Goal: Task Accomplishment & Management: Manage account settings

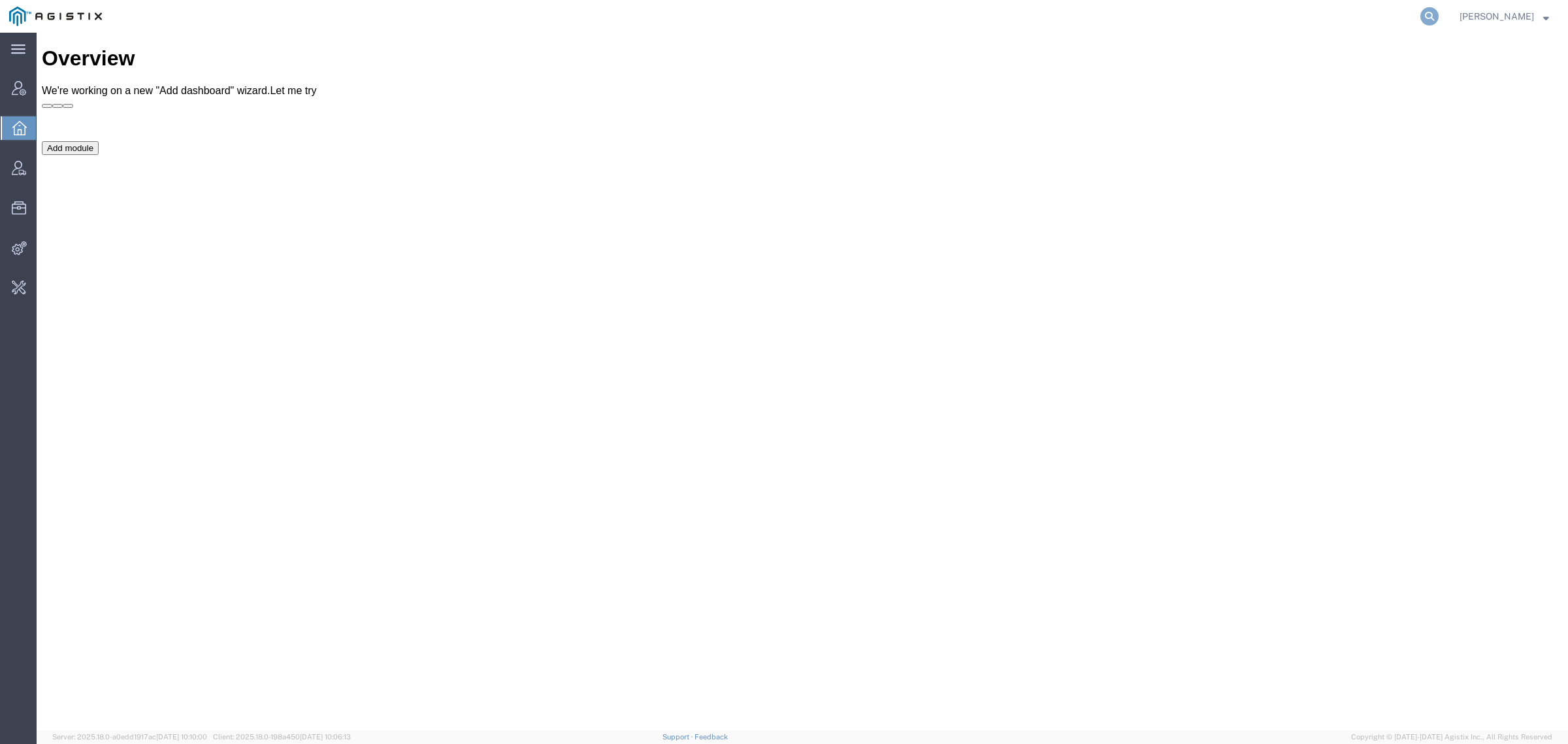
click at [1439, 15] on icon at bounding box center [1430, 17] width 18 height 18
paste input "56712892"
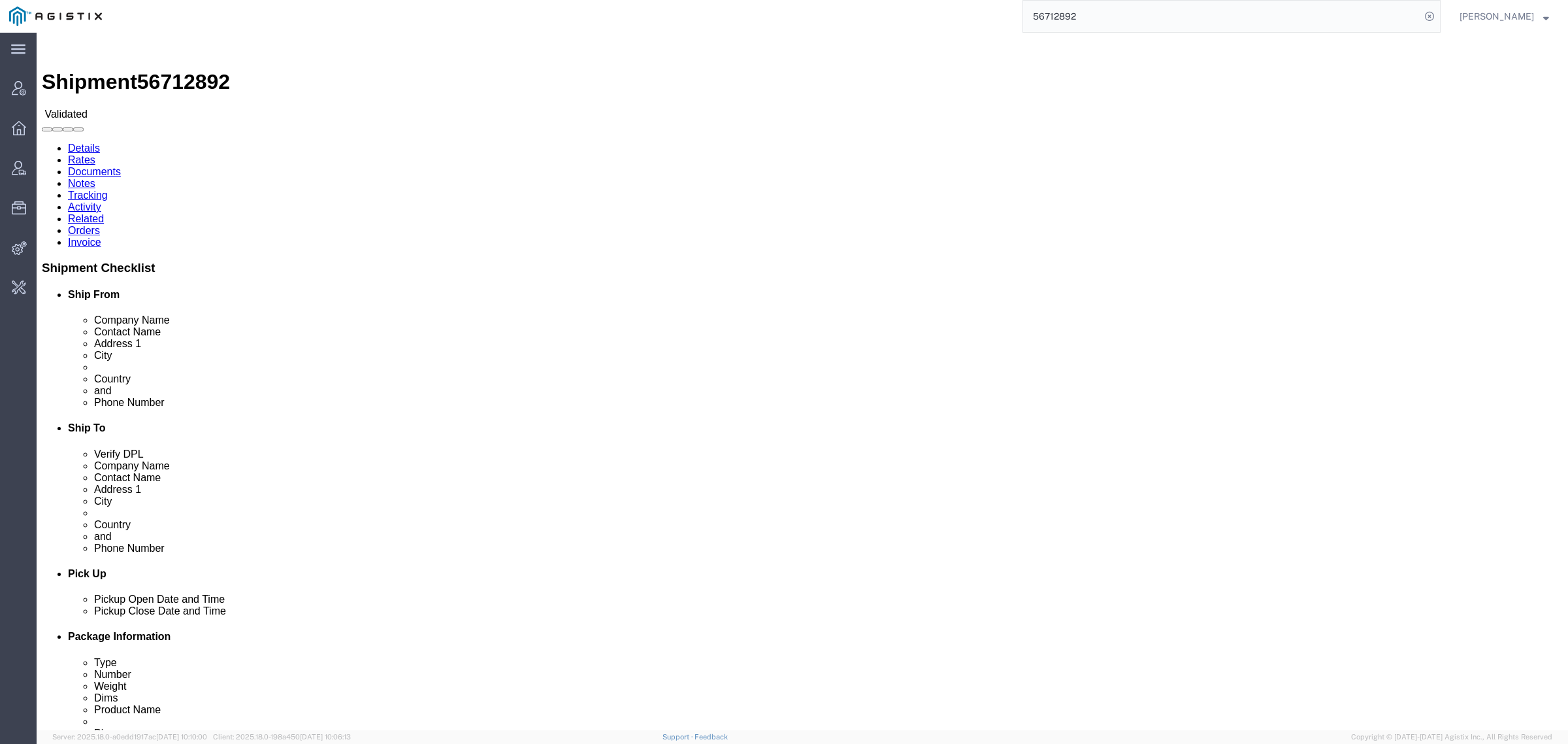
click link "Activity"
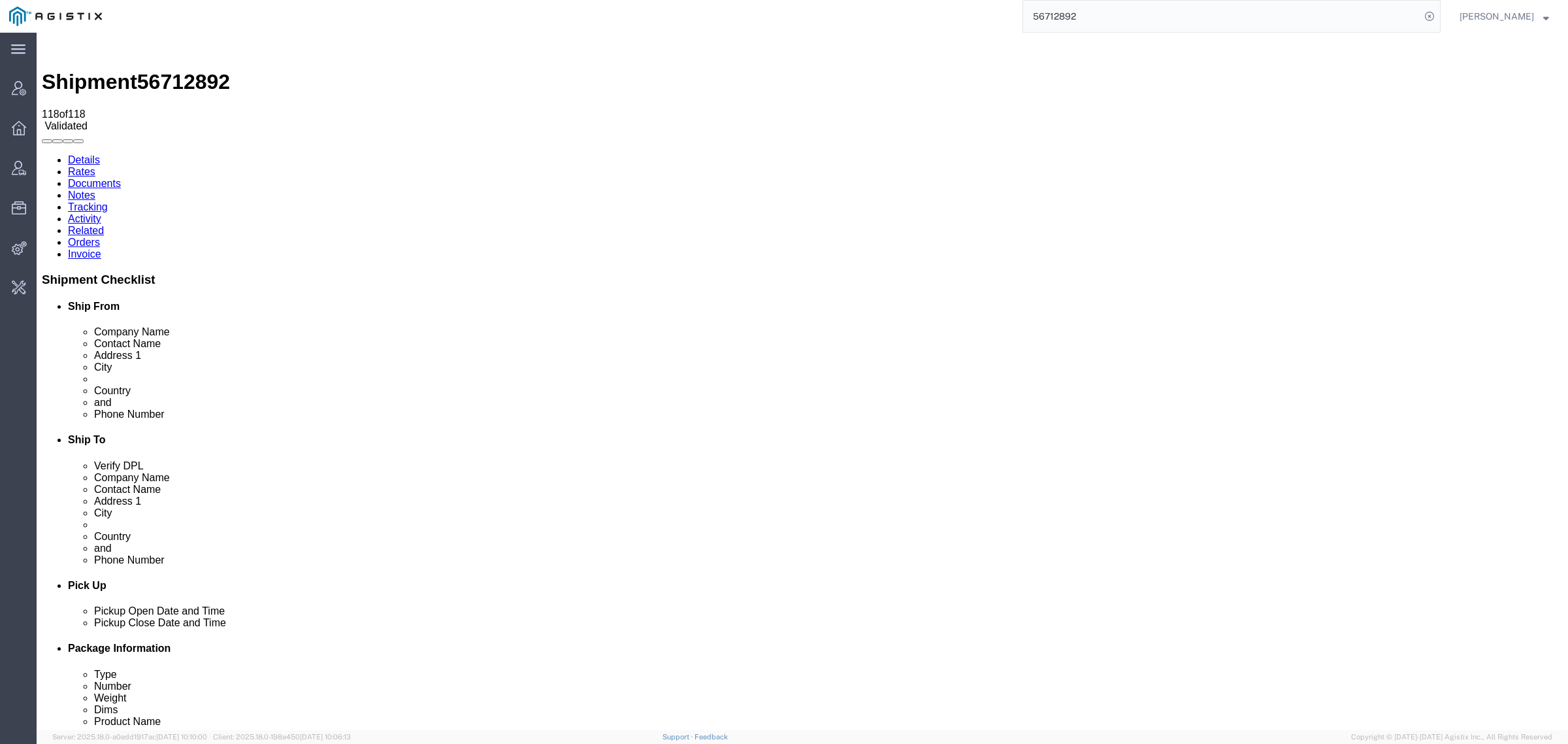
drag, startPoint x: 869, startPoint y: 180, endPoint x: 796, endPoint y: 180, distance: 73.0
drag, startPoint x: 877, startPoint y: 178, endPoint x: 670, endPoint y: 180, distance: 207.0
copy tr "[PERSON_NAME] [EMAIL_ADDRESS][DOMAIN_NAME]"
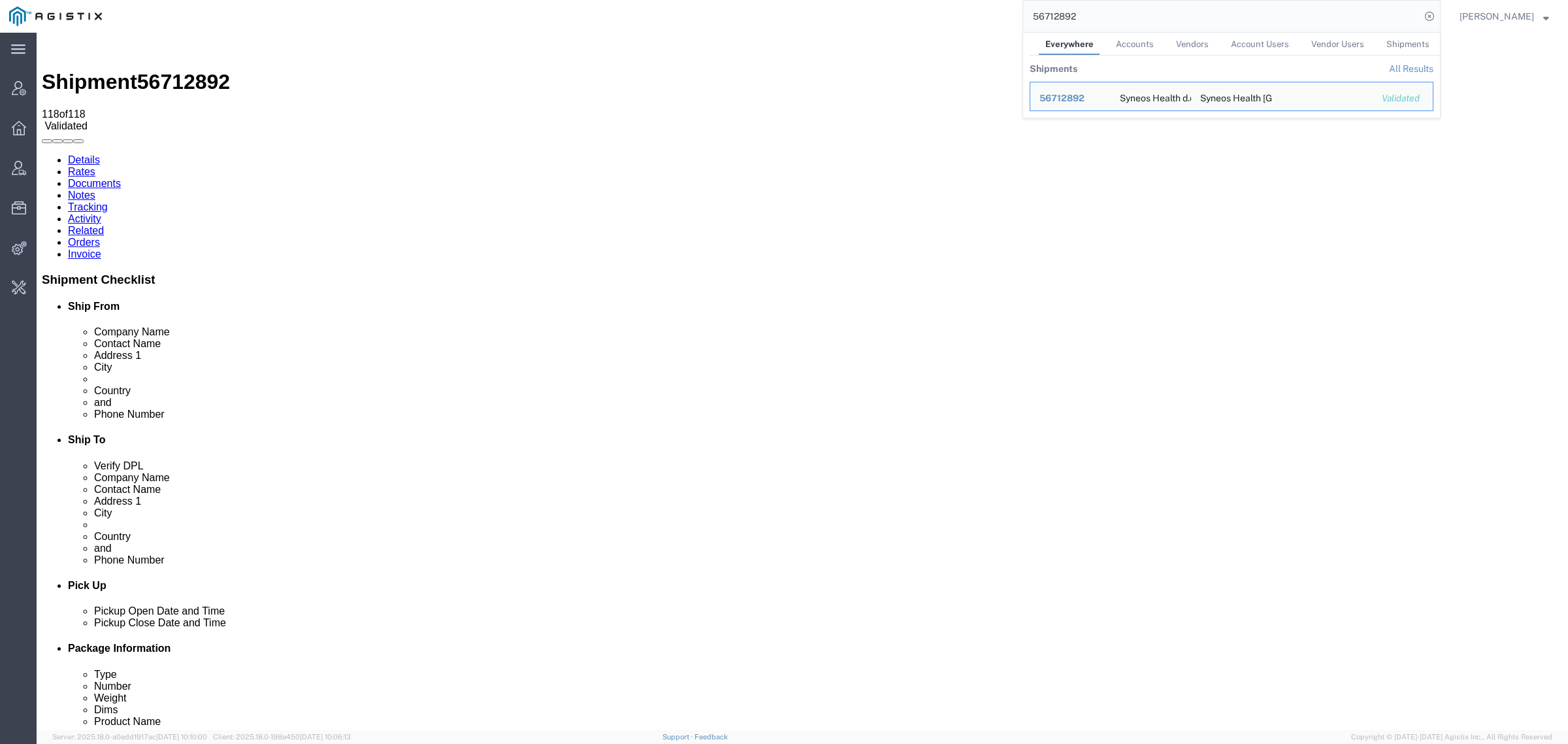
drag, startPoint x: 1135, startPoint y: 14, endPoint x: 900, endPoint y: 17, distance: 235.0
click at [900, 17] on div "56712892 Everywhere Accounts Vendors Account Users Vendor Users Shipments Shipm…" at bounding box center [775, 16] width 1330 height 32
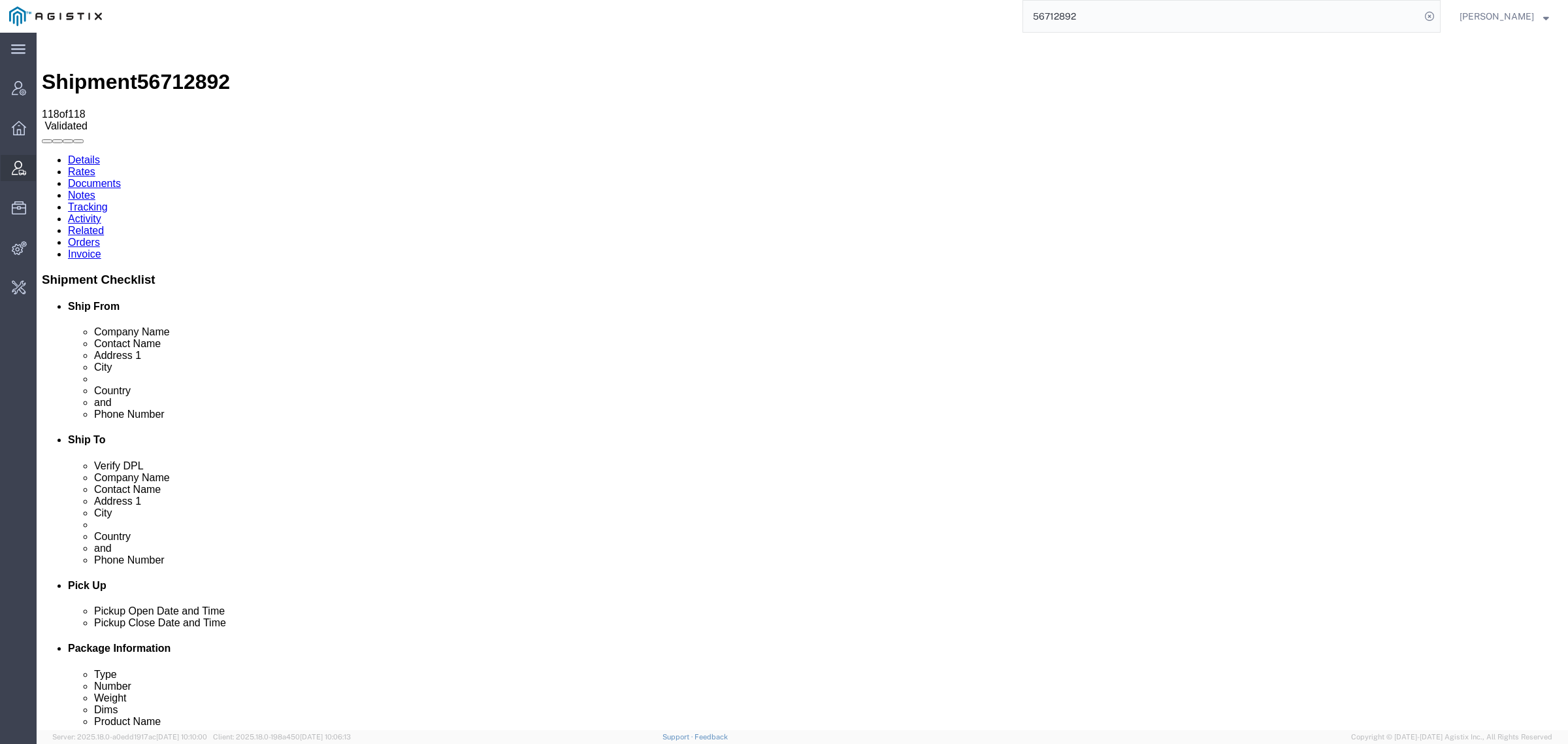
click at [45, 163] on span "Vendor Manager" at bounding box center [41, 168] width 9 height 26
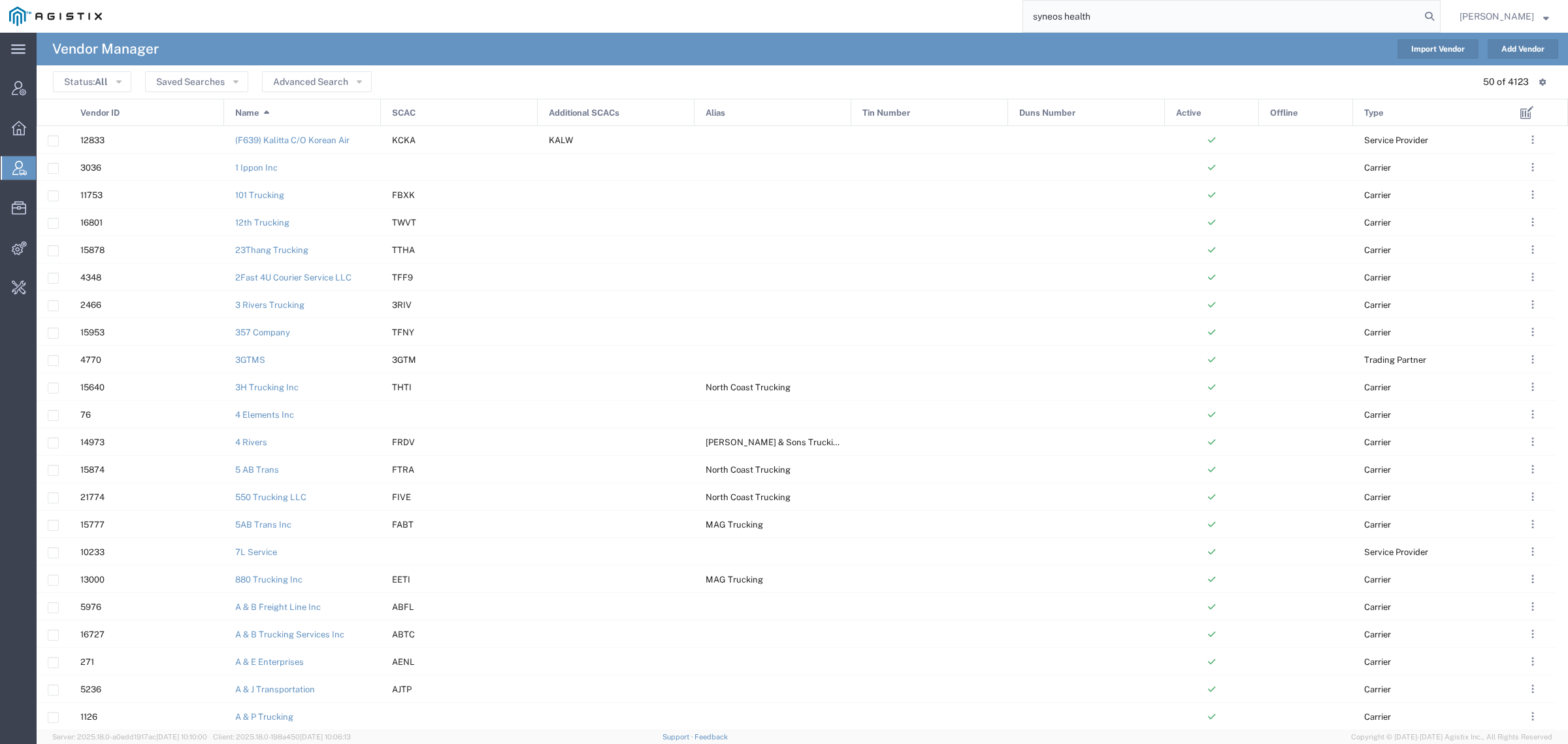
type input "syneos health"
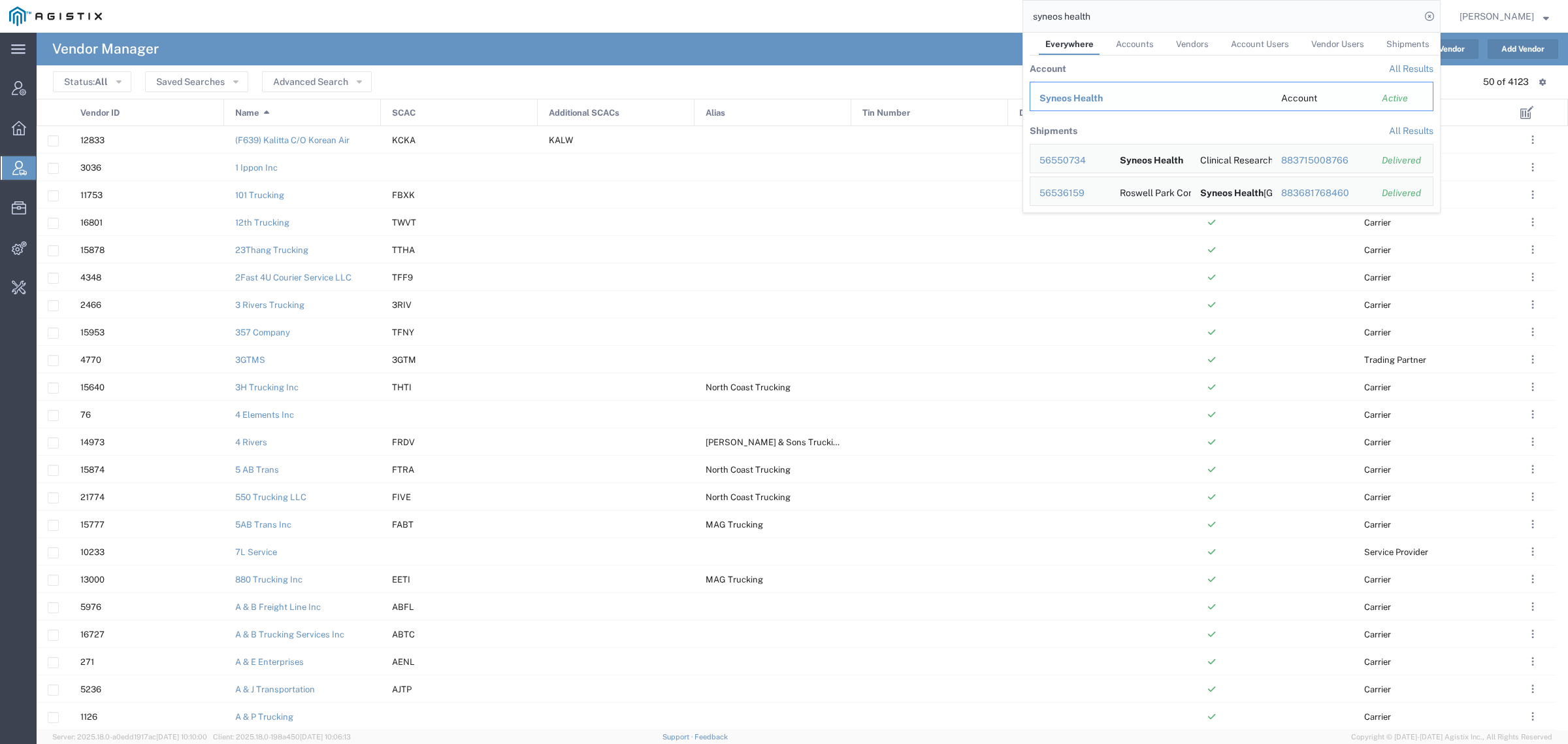
click at [1069, 93] on span "Syneos Health" at bounding box center [1071, 98] width 64 height 10
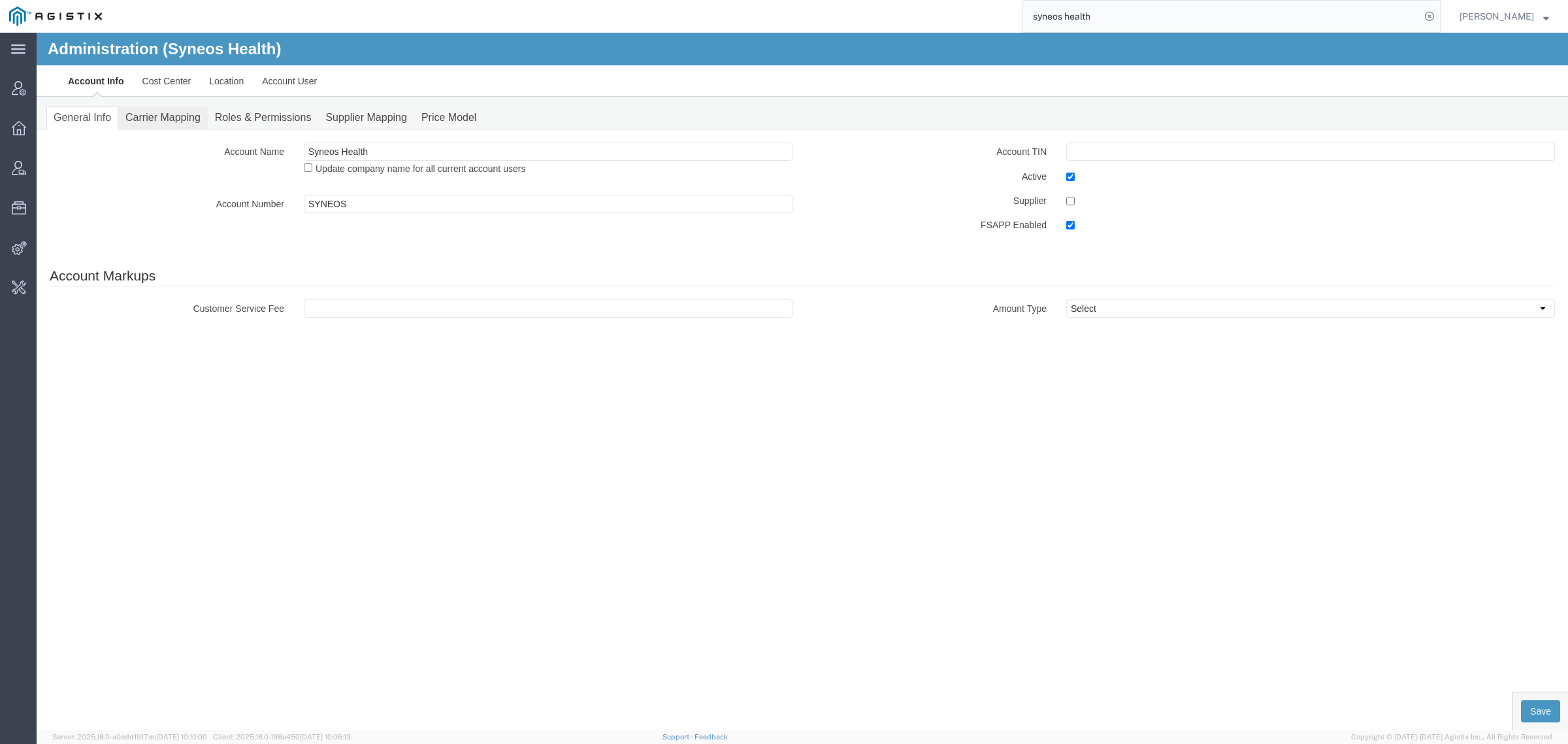
click at [172, 121] on link "Carrier Mapping" at bounding box center [162, 117] width 90 height 23
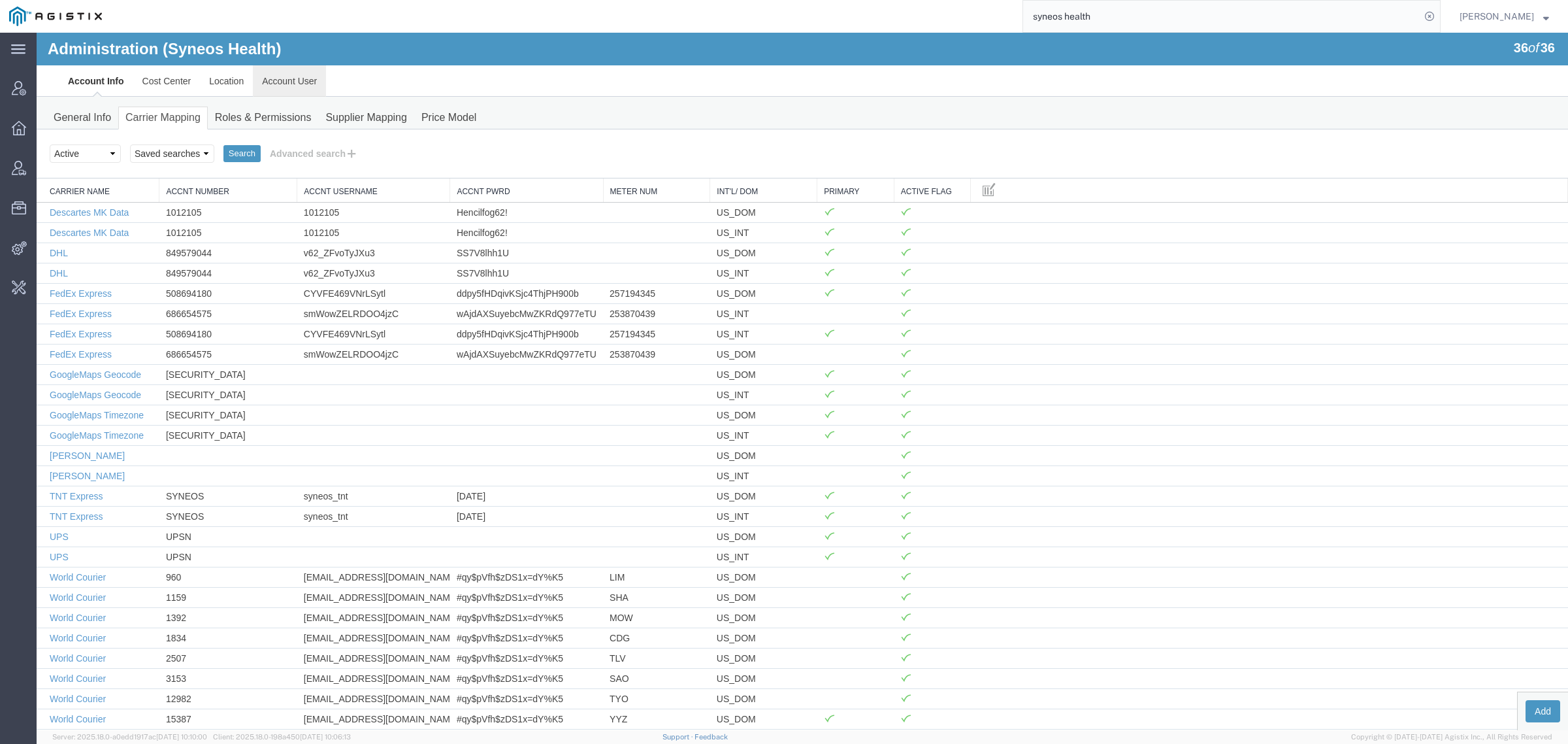
click at [310, 77] on link "Account User" at bounding box center [289, 81] width 73 height 31
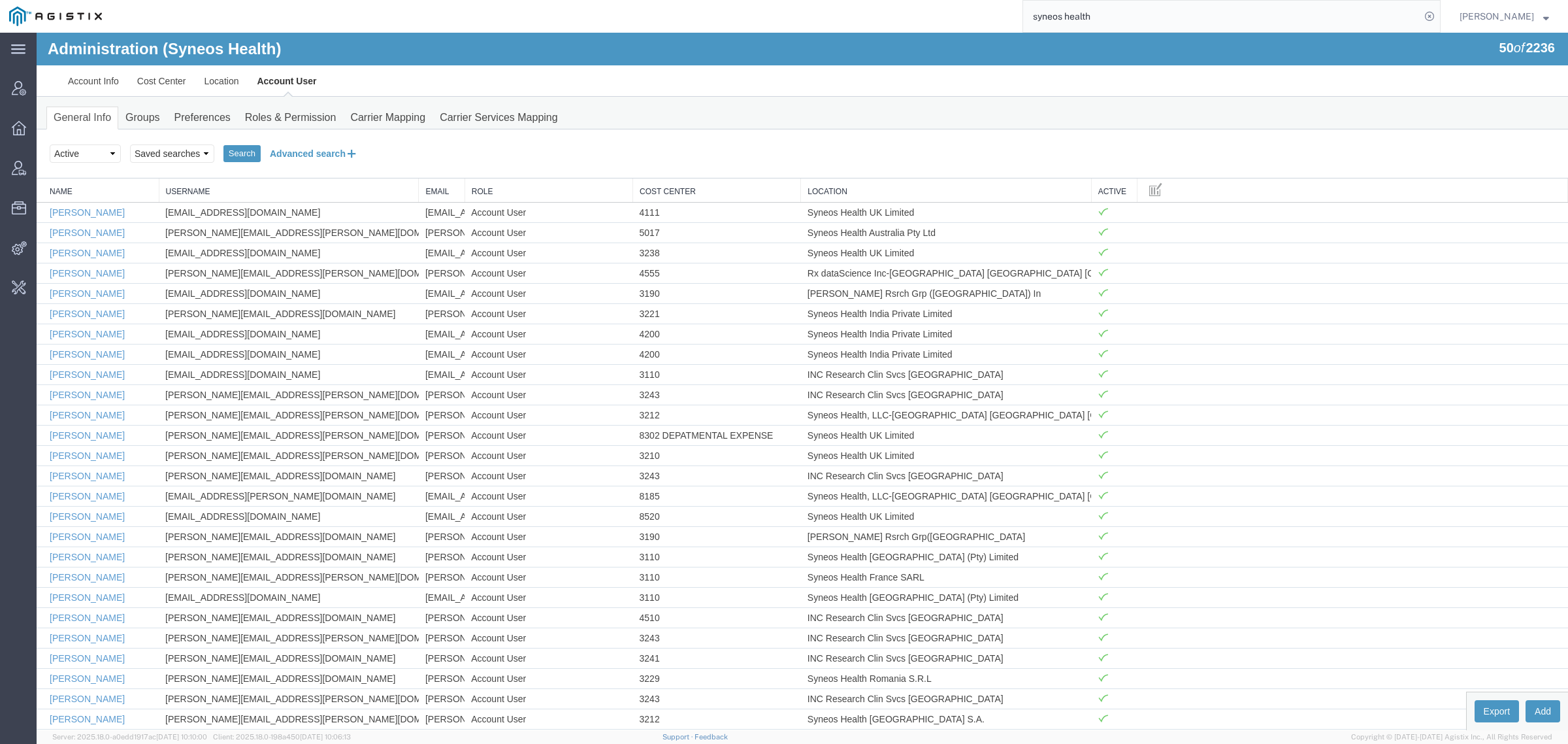
click at [286, 145] on button "Advanced search" at bounding box center [313, 153] width 106 height 22
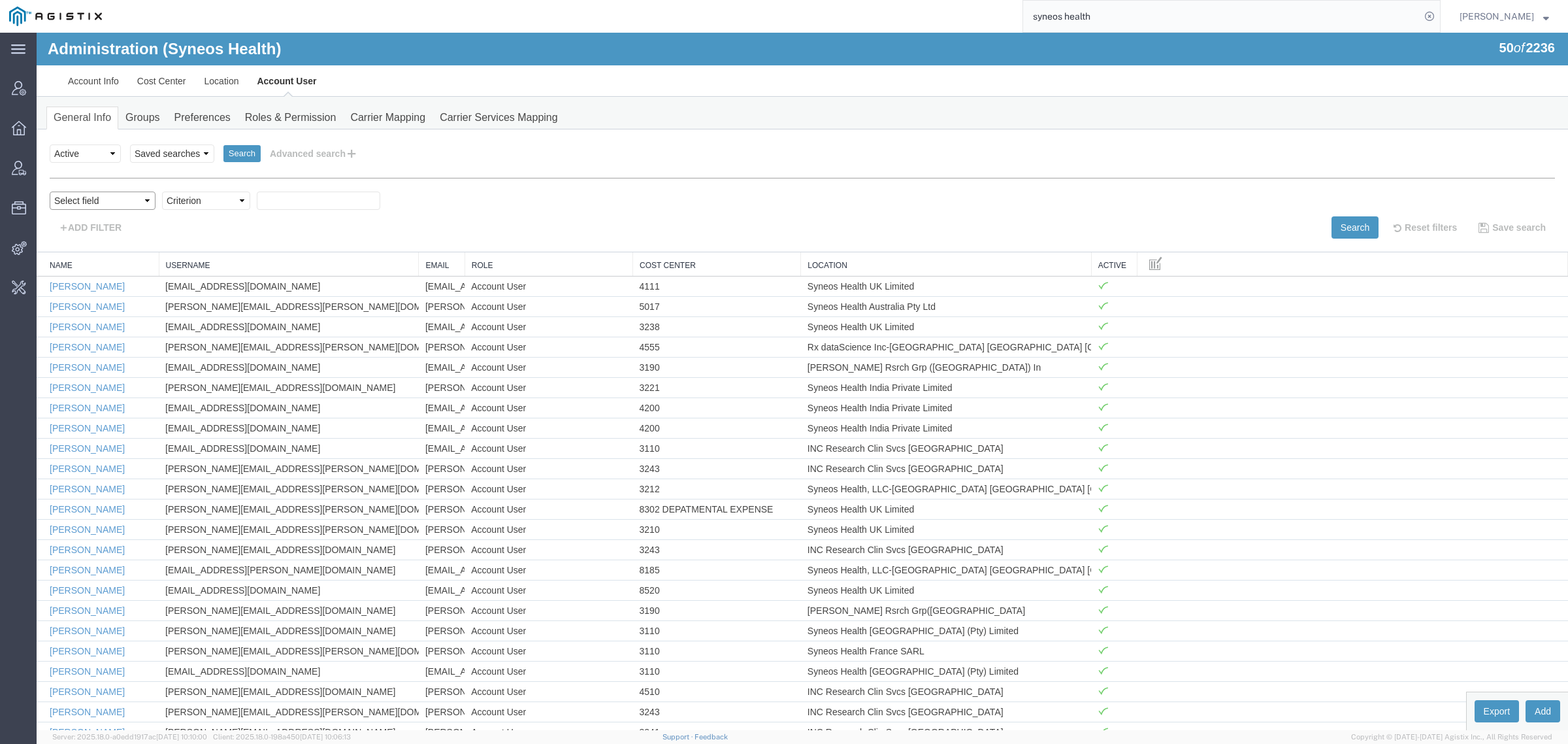
drag, startPoint x: 73, startPoint y: 201, endPoint x: 99, endPoint y: 210, distance: 27.5
click at [73, 201] on select "Select field Cost Center Email Location Name Role Username" at bounding box center [102, 200] width 106 height 18
select select "personName"
click at [50, 191] on select "Select field Cost Center Email Location Name Role Username" at bounding box center [102, 200] width 106 height 18
drag, startPoint x: 178, startPoint y: 206, endPoint x: 186, endPoint y: 221, distance: 17.0
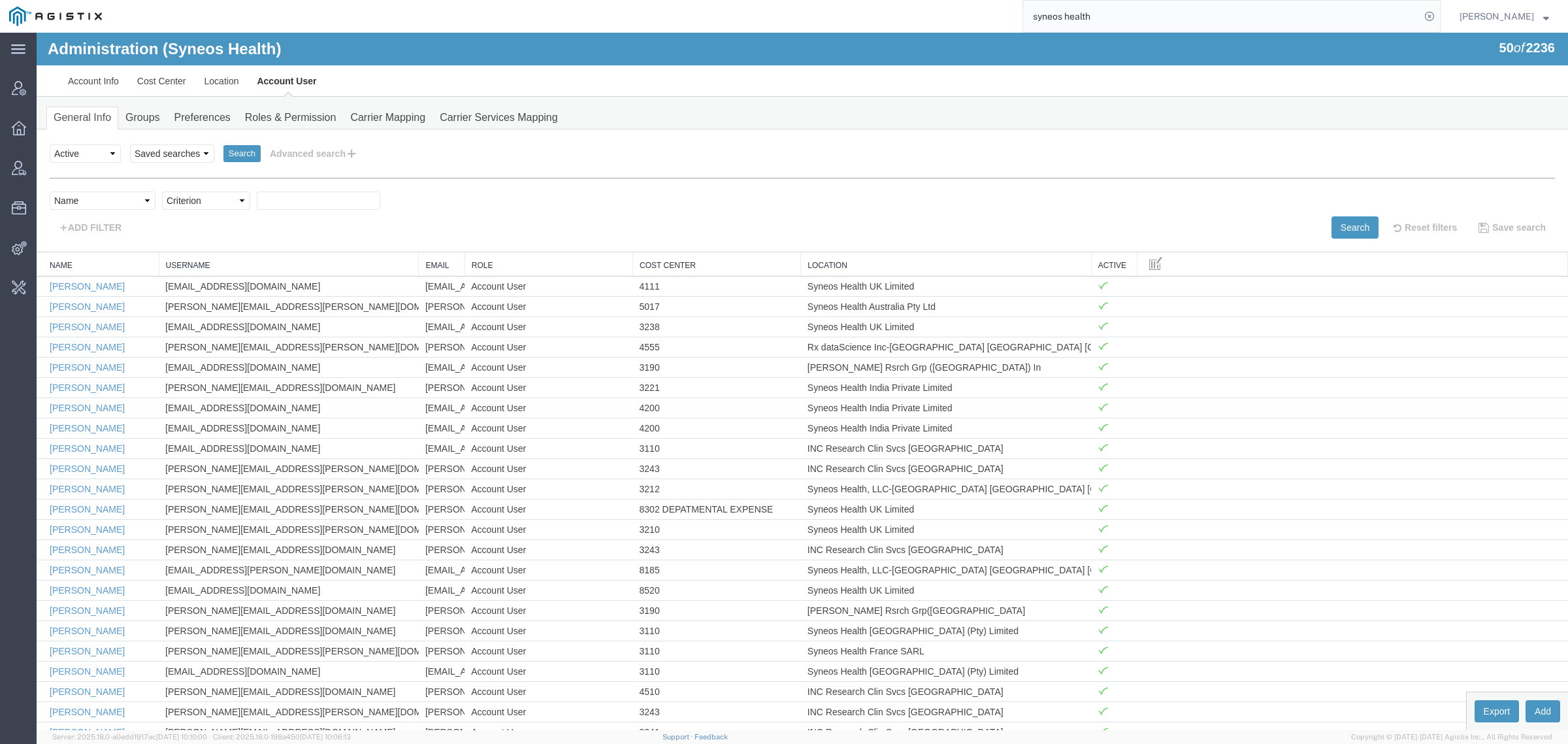
click at [186, 221] on div "personName Name ../../common/searchCriteriaString.xml userName Username ../../c…" at bounding box center [802, 209] width 1505 height 61
select select "contains"
click at [162, 191] on select "Criterion contains does not contain is is blank is not blank starts with" at bounding box center [207, 200] width 89 height 18
click at [275, 194] on input "text" at bounding box center [318, 200] width 124 height 18
paste input "[PERSON_NAME][EMAIL_ADDRESS][DOMAIN_NAME]"
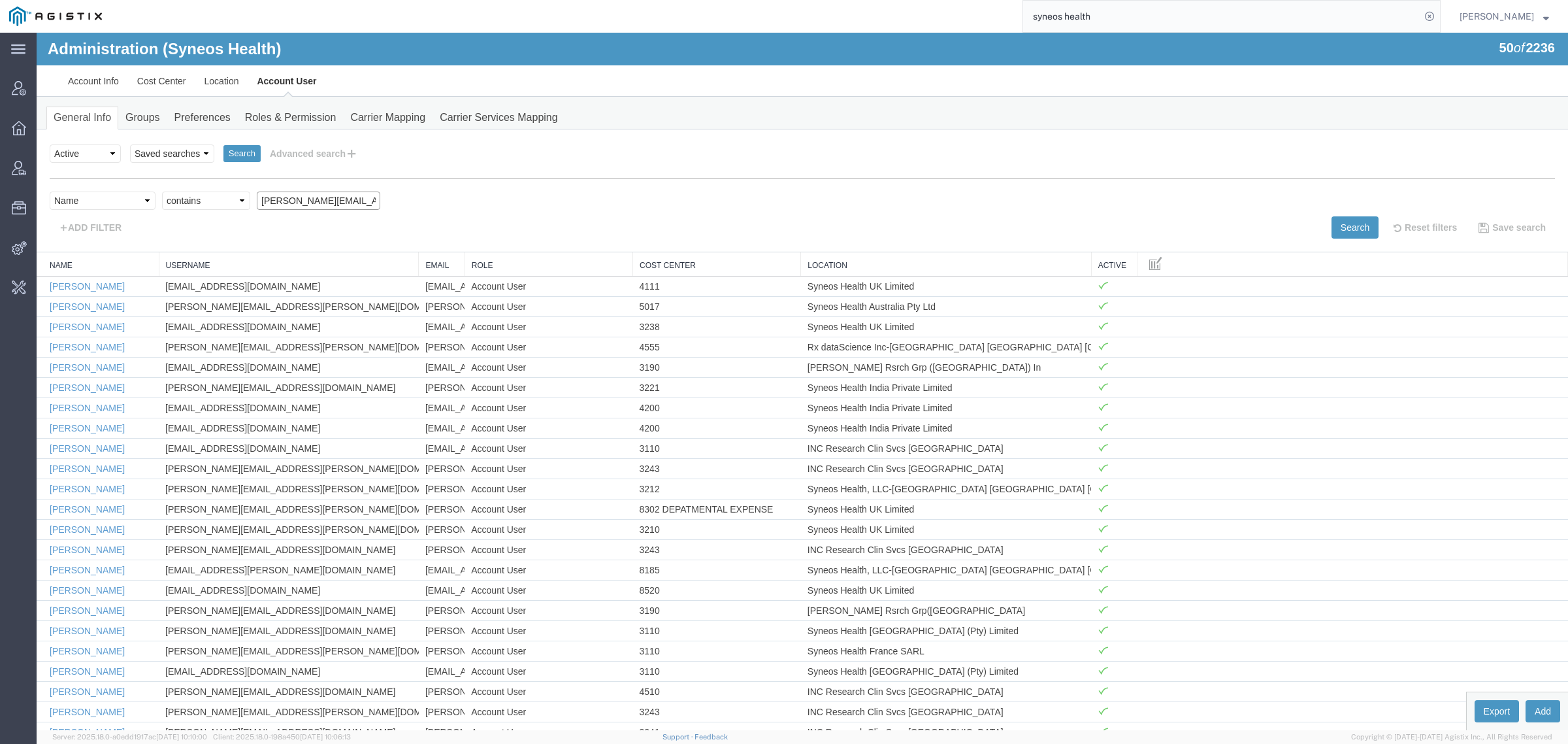
scroll to position [0, 36]
type input "[PERSON_NAME][EMAIL_ADDRESS][DOMAIN_NAME]"
click at [123, 197] on select "Select field Cost Center Email Location Name Role Username" at bounding box center [102, 200] width 106 height 18
select select "email"
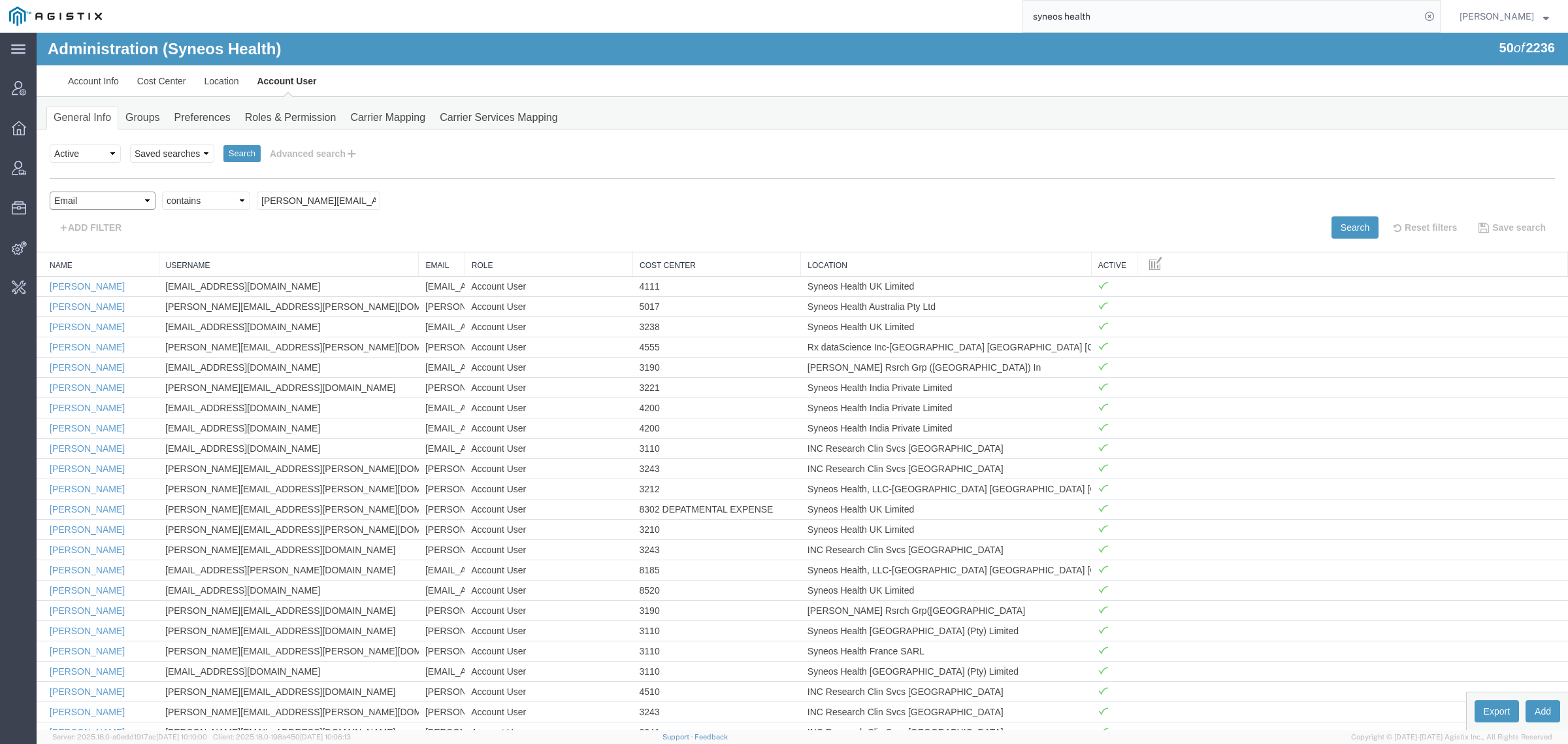
click at [50, 191] on select "Select field Cost Center Email Location Name Role Username" at bounding box center [102, 200] width 106 height 18
drag, startPoint x: 198, startPoint y: 246, endPoint x: 175, endPoint y: 198, distance: 53.2
click at [175, 198] on select "Criterion contains does not contain is is blank is not blank starts with" at bounding box center [207, 200] width 89 height 18
drag, startPoint x: 257, startPoint y: 206, endPoint x: 281, endPoint y: 203, distance: 24.2
click at [257, 206] on input "text" at bounding box center [318, 200] width 124 height 18
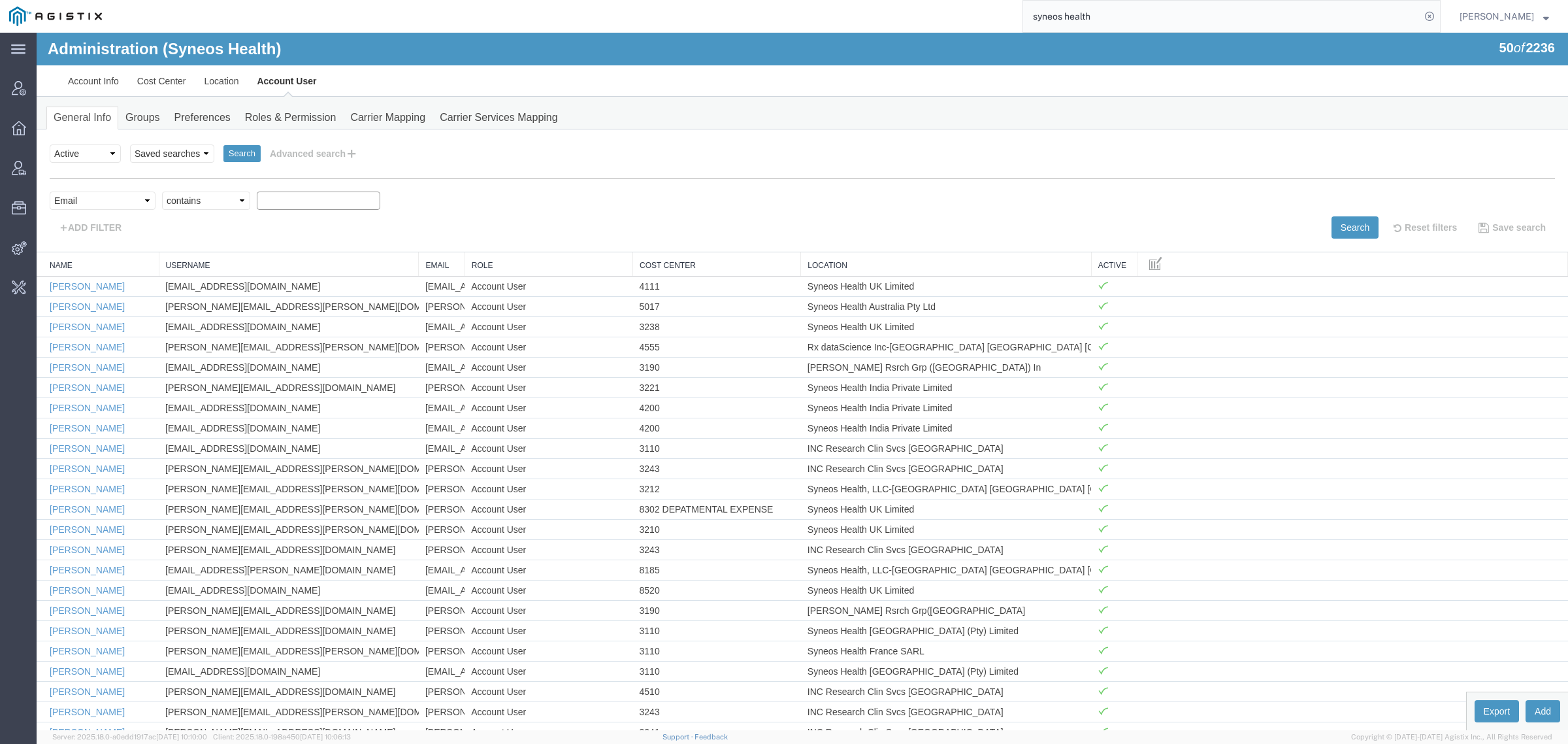
paste input "[PERSON_NAME][EMAIL_ADDRESS][DOMAIN_NAME]"
type input "[PERSON_NAME][EMAIL_ADDRESS][DOMAIN_NAME]"
click at [1344, 224] on button "Search" at bounding box center [1355, 227] width 47 height 22
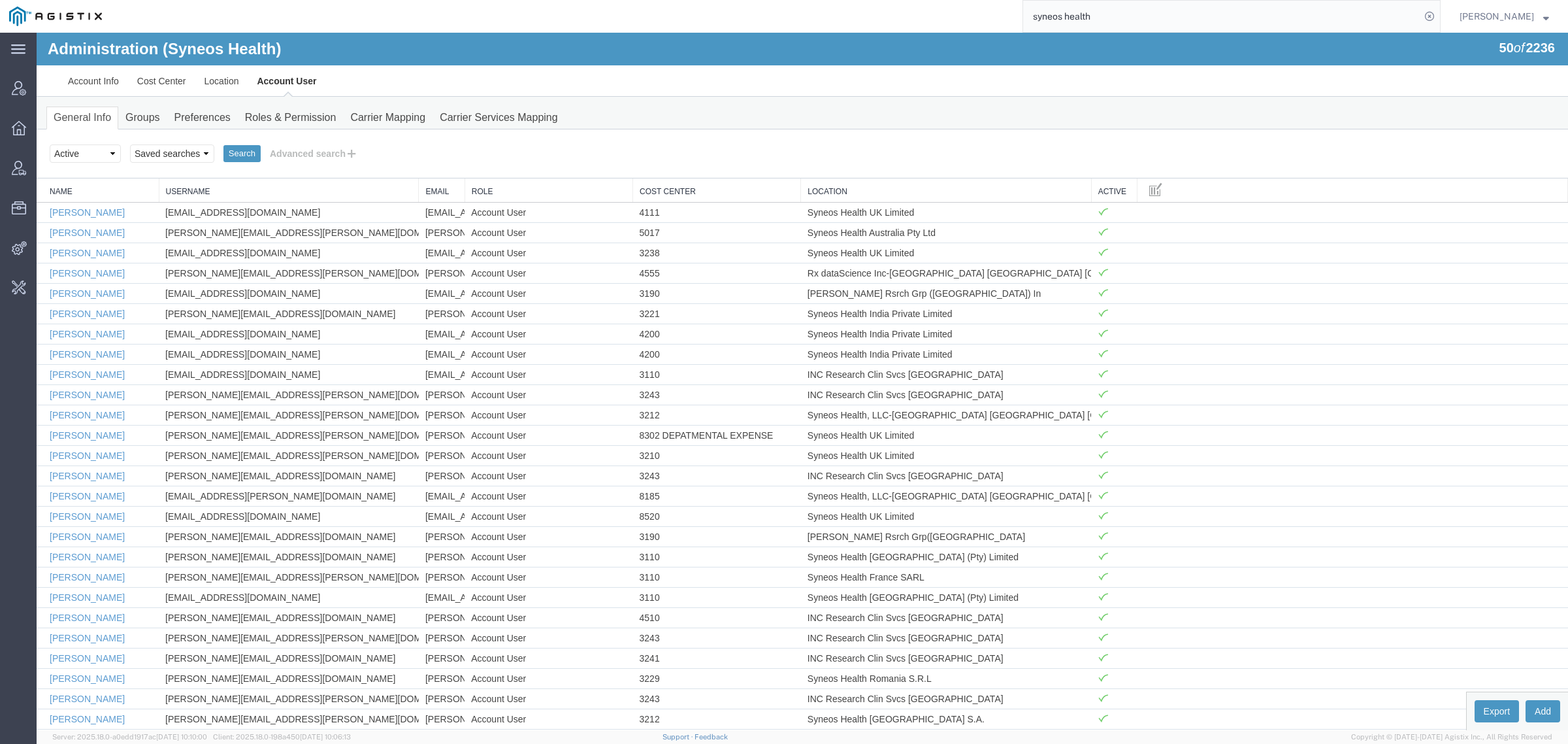
scroll to position [0, 0]
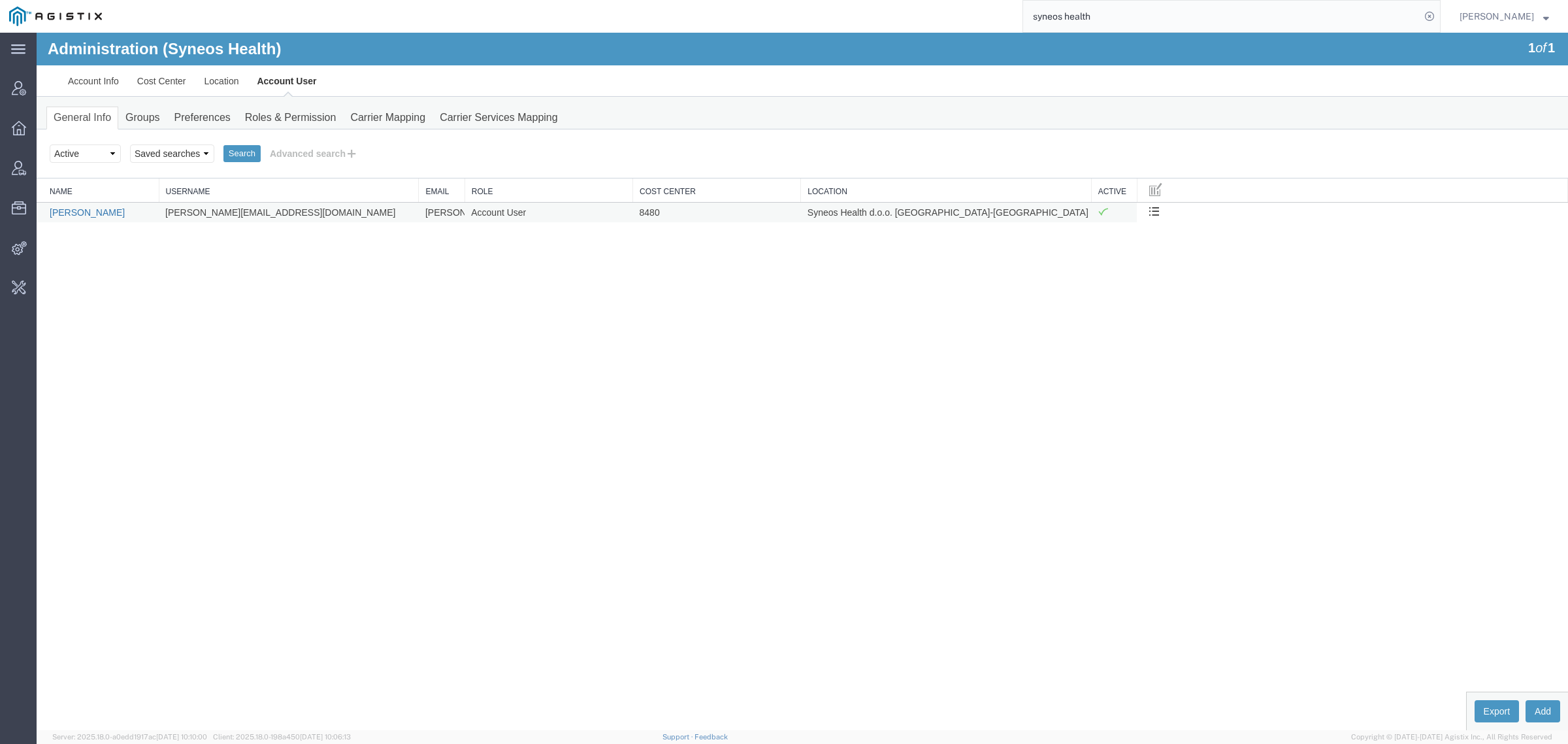
click at [62, 217] on link "[PERSON_NAME]" at bounding box center [87, 211] width 75 height 10
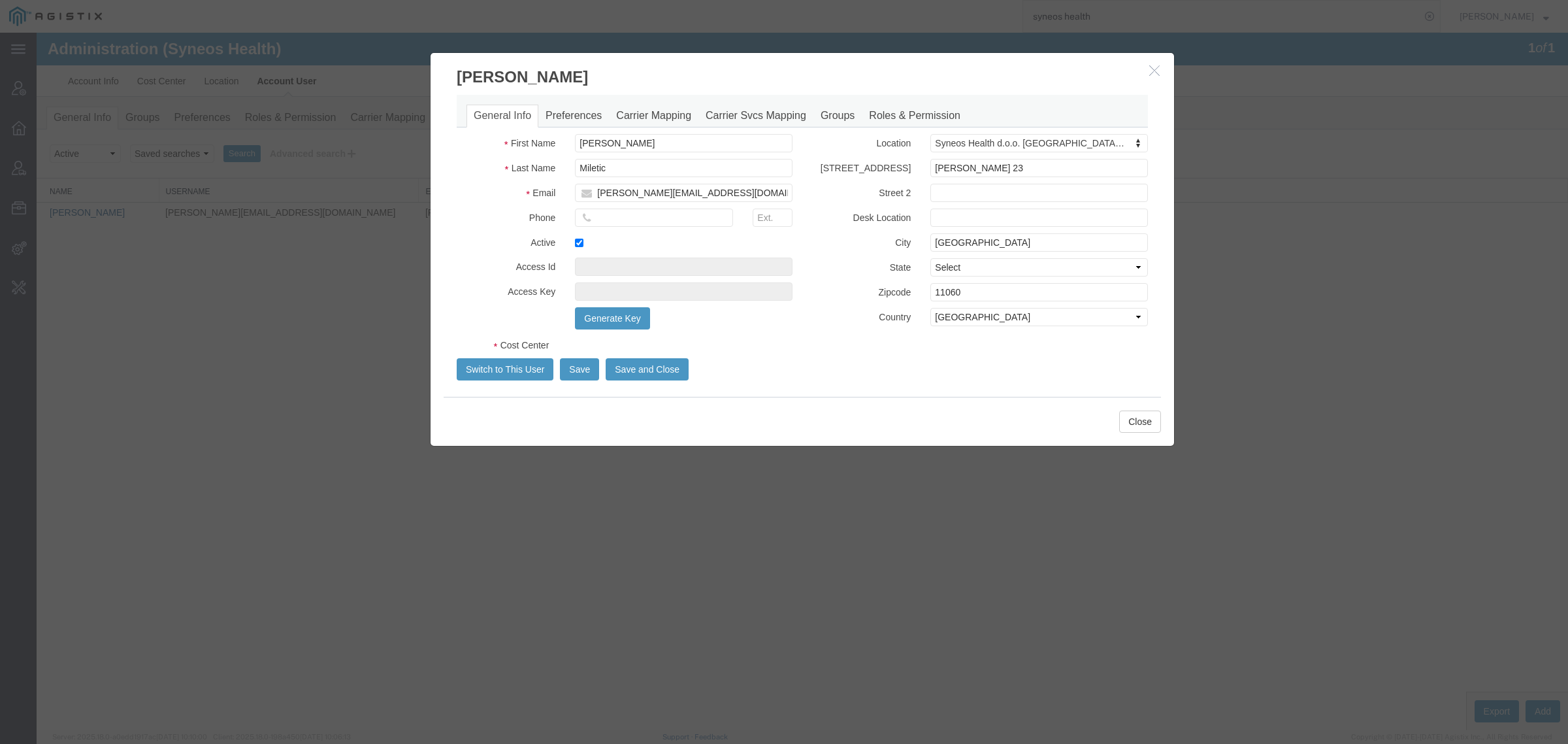
select select "DEPARTMENT"
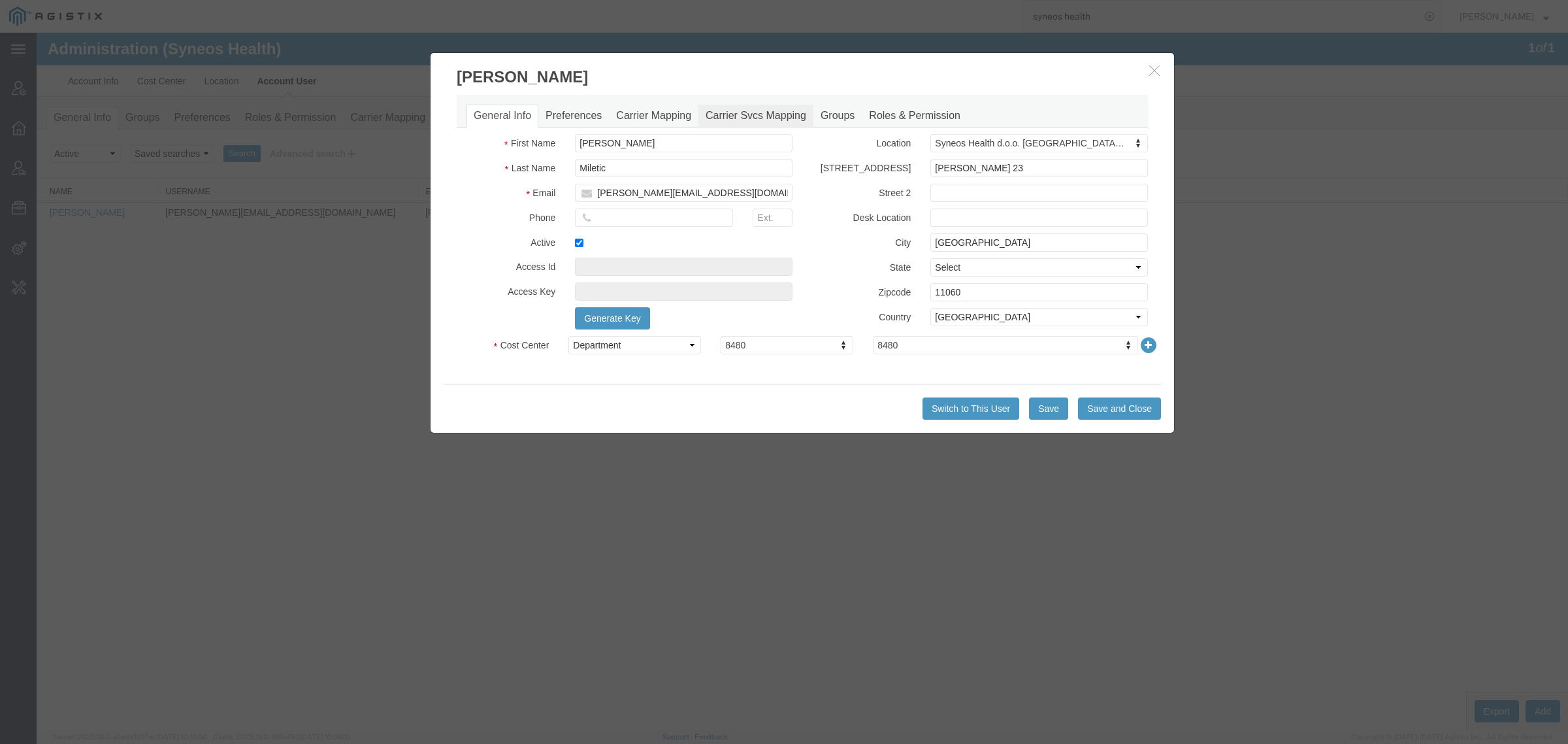
click at [766, 117] on link "Carrier Svcs Mapping" at bounding box center [756, 115] width 115 height 23
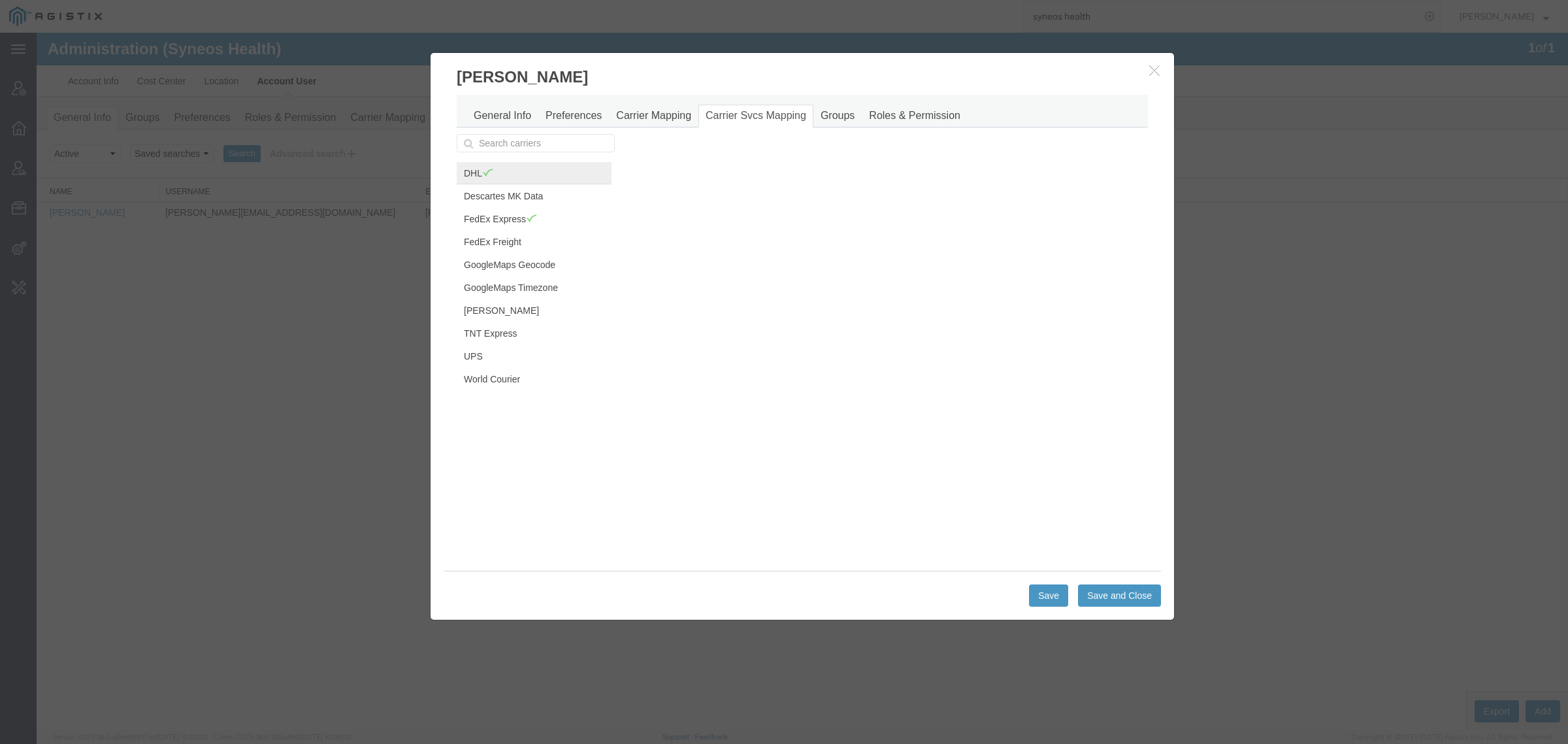
click at [521, 175] on link "DHL" at bounding box center [534, 174] width 155 height 22
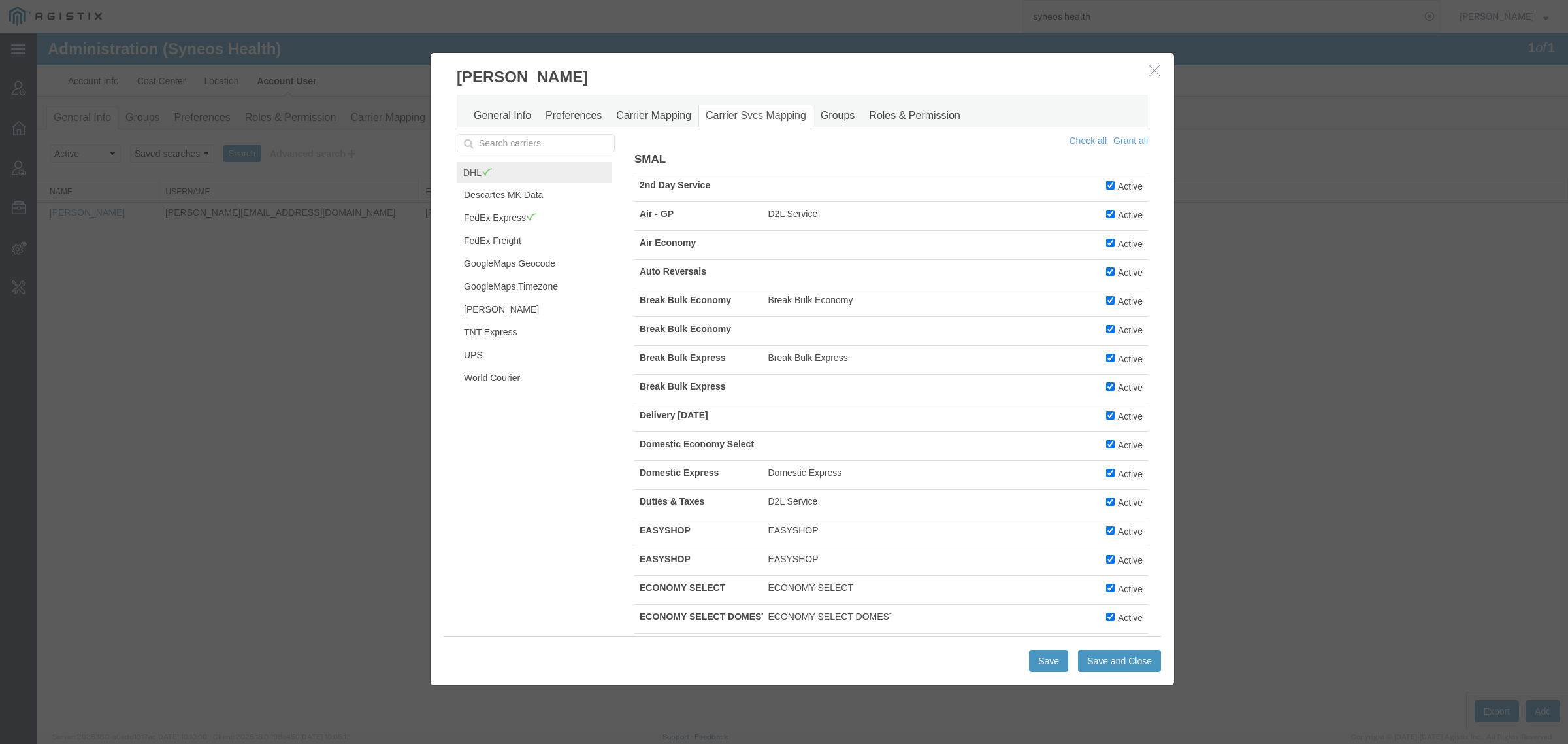
click at [1155, 70] on icon "button" at bounding box center [1154, 70] width 10 height 11
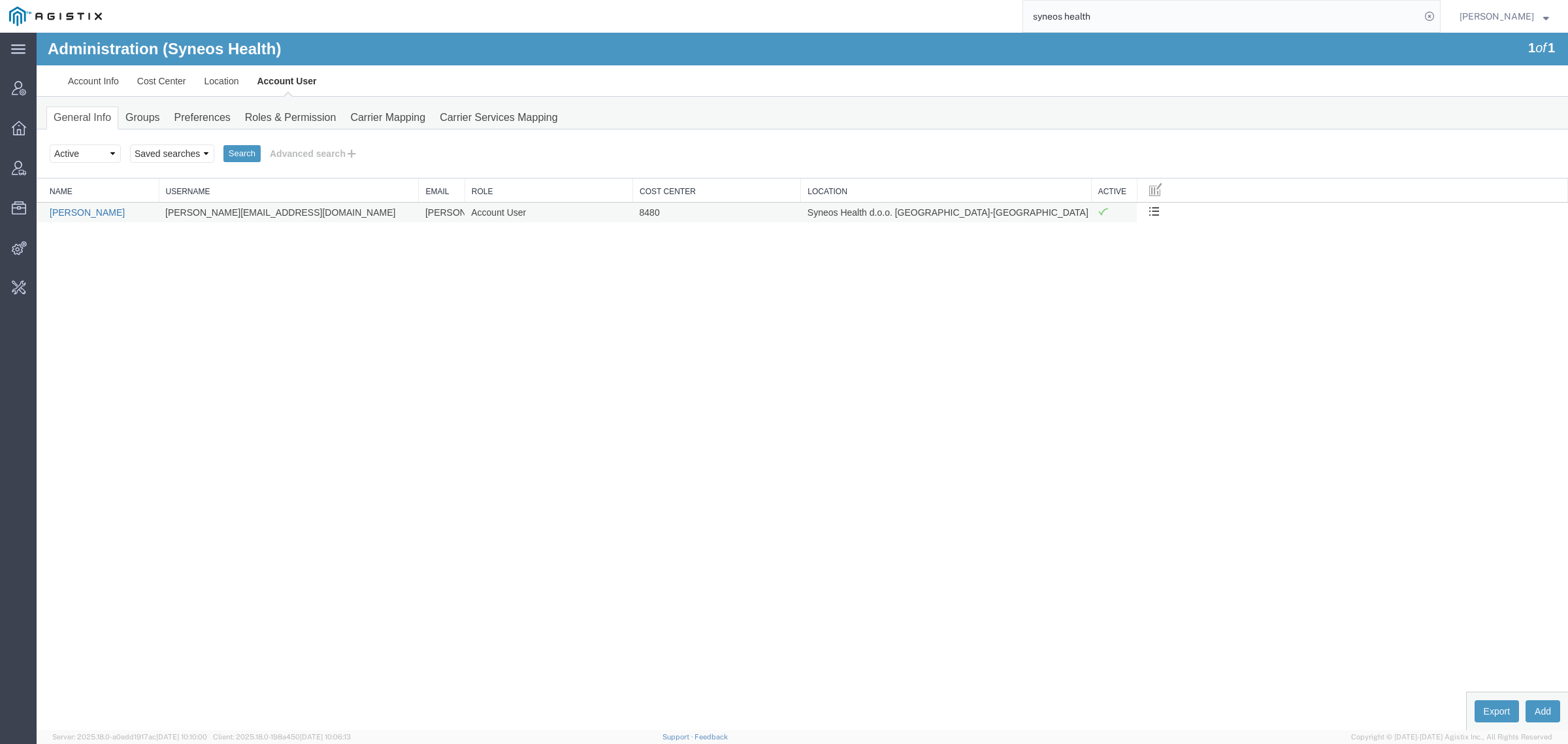
click at [96, 211] on link "[PERSON_NAME]" at bounding box center [87, 211] width 75 height 10
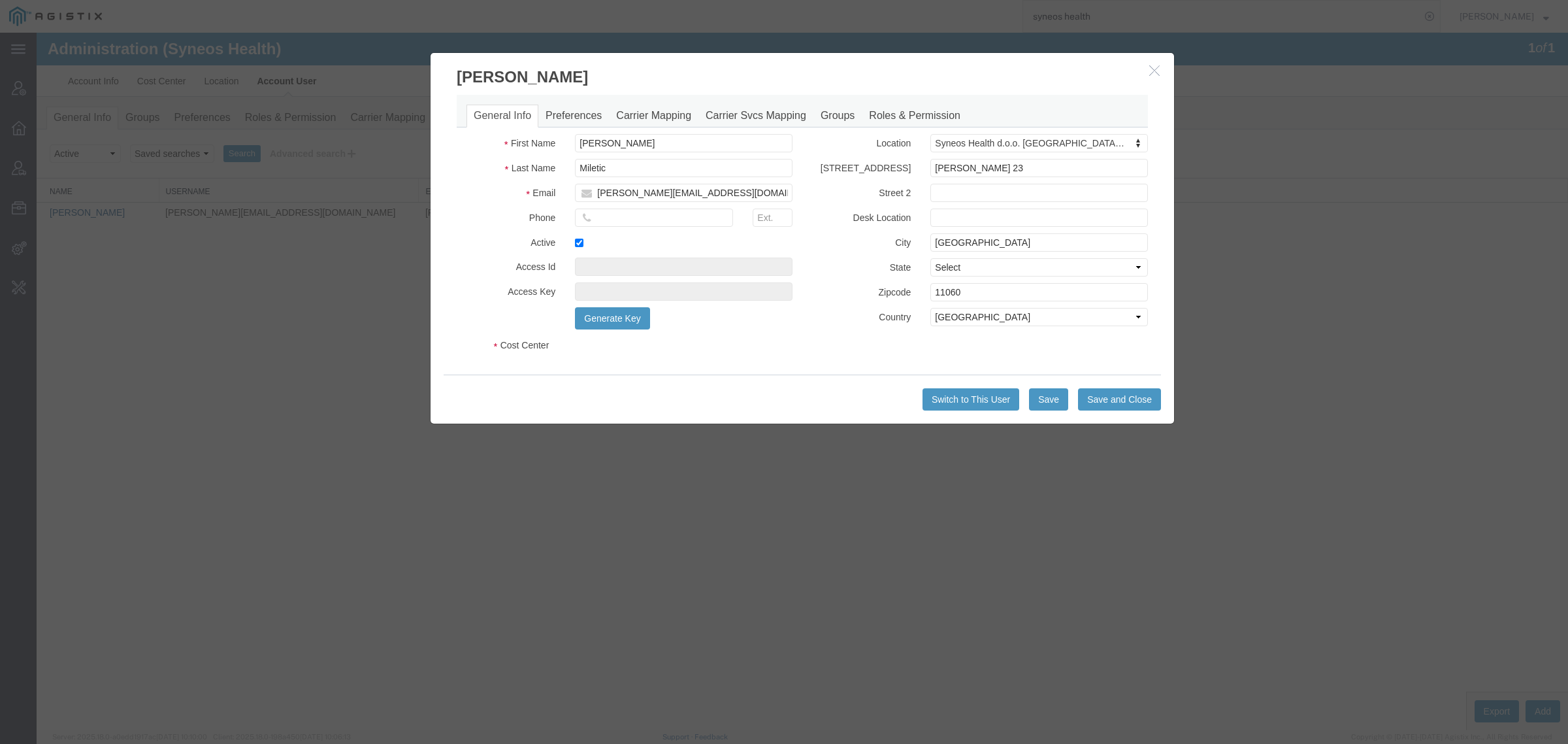
select select "DEPARTMENT"
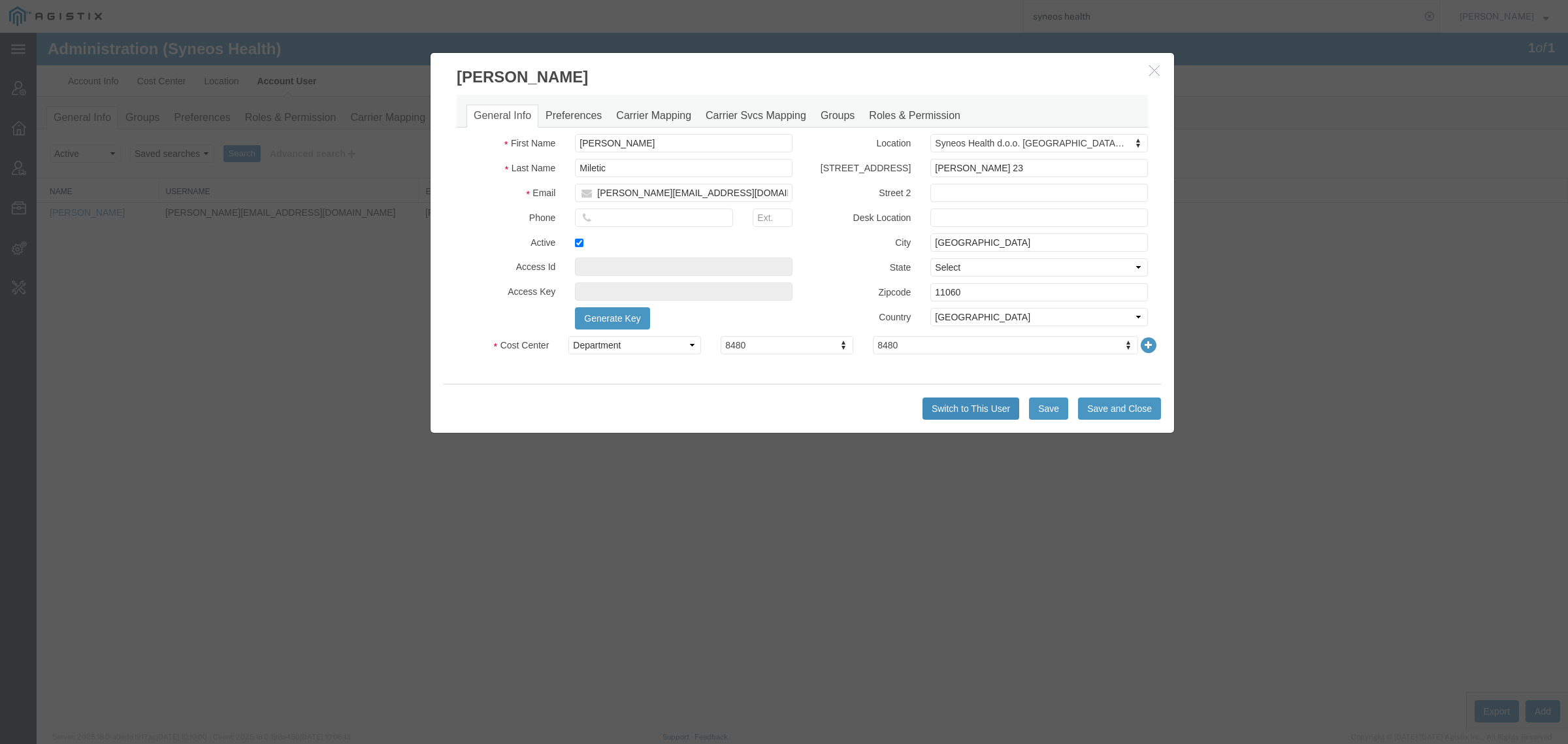
click at [954, 412] on button "Switch to This User" at bounding box center [971, 408] width 97 height 22
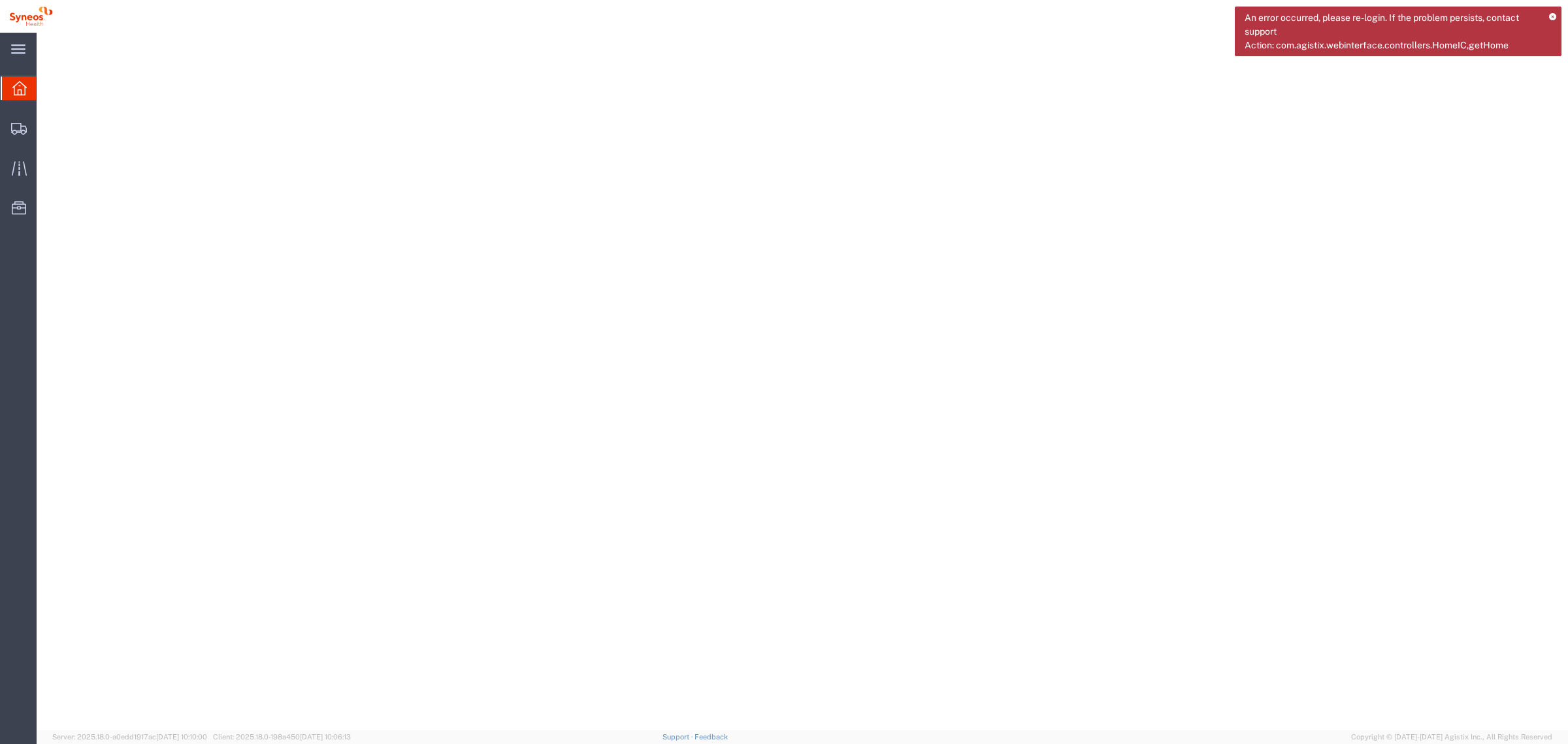
click at [1553, 10] on div "An error occurred, please re-login. If the problem persists, contact support Ac…" at bounding box center [1398, 31] width 327 height 50
click at [1552, 15] on icon at bounding box center [1553, 18] width 7 height 7
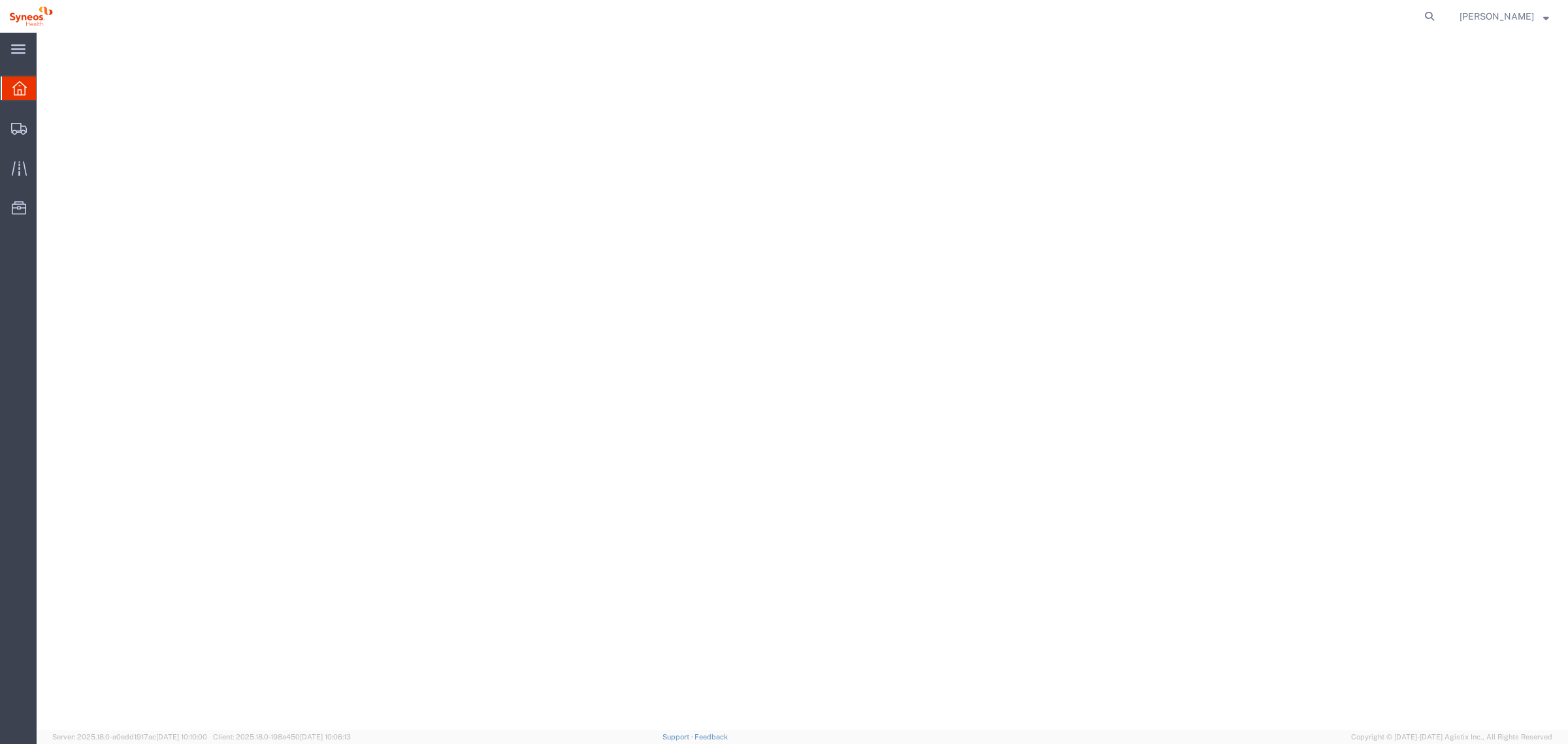
click at [1498, 21] on span "Ivana Miletic" at bounding box center [1497, 17] width 75 height 15
click at [1468, 95] on icon at bounding box center [1464, 91] width 9 height 9
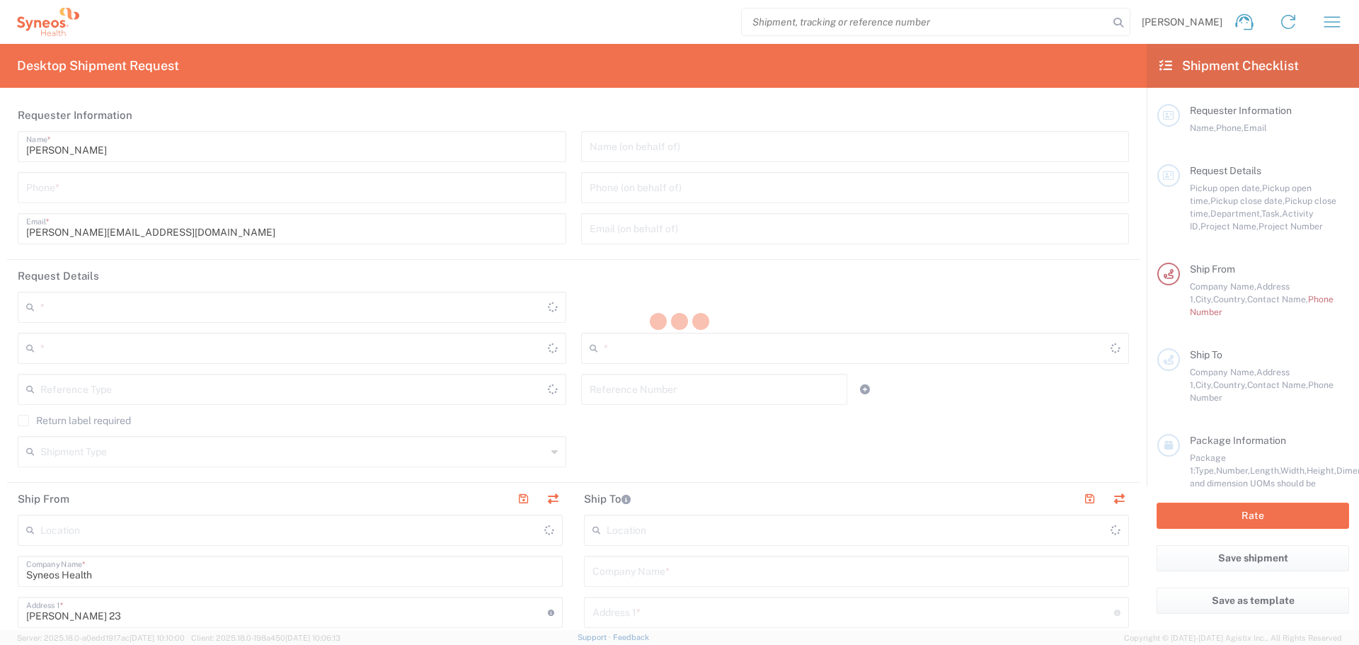
type input "8480"
type input "[GEOGRAPHIC_DATA]"
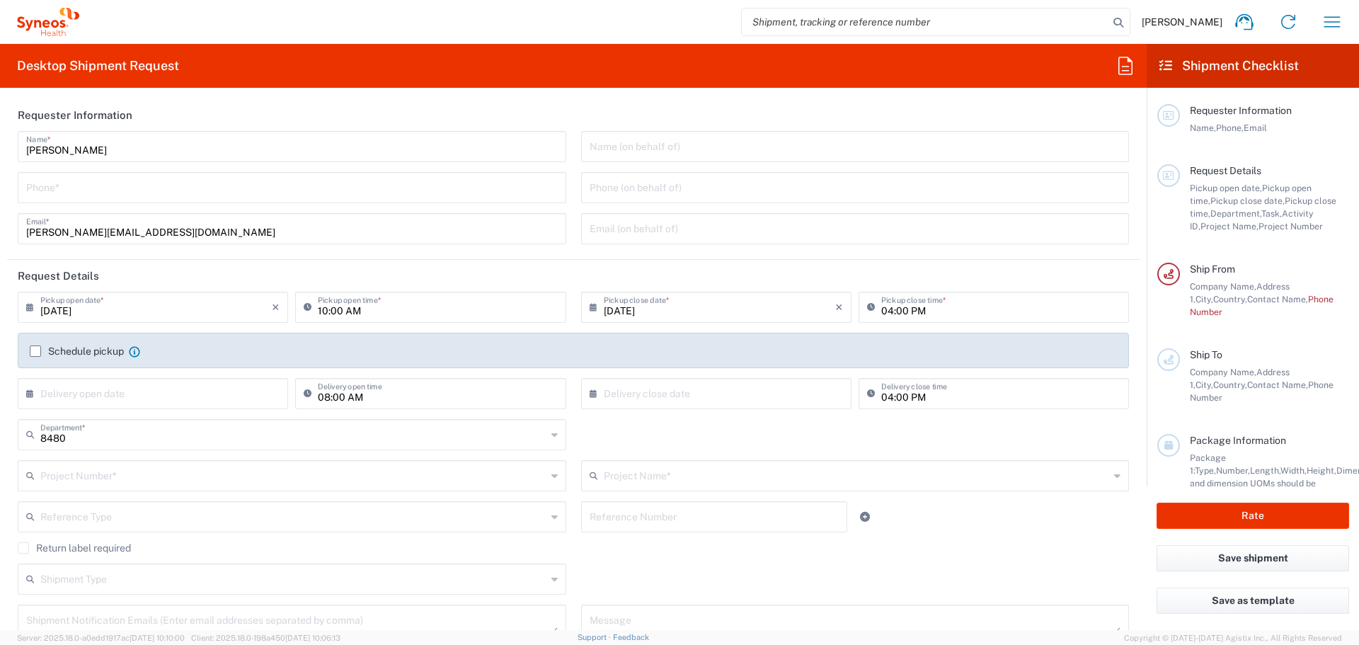
type input "Syneos Health d.o.o. Beograd-Serbia"
click at [915, 18] on input "search" at bounding box center [925, 21] width 367 height 27
paste input "56712892"
type input "56712892"
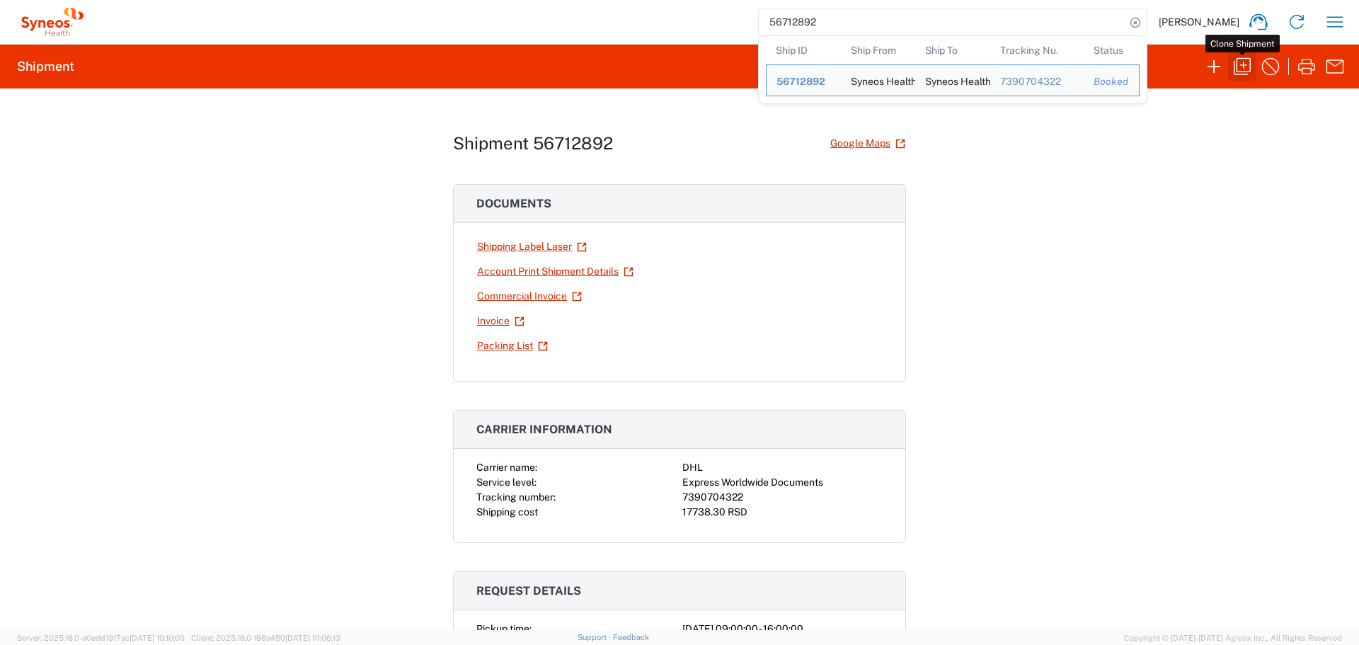
click at [1248, 59] on icon "button" at bounding box center [1242, 66] width 23 height 23
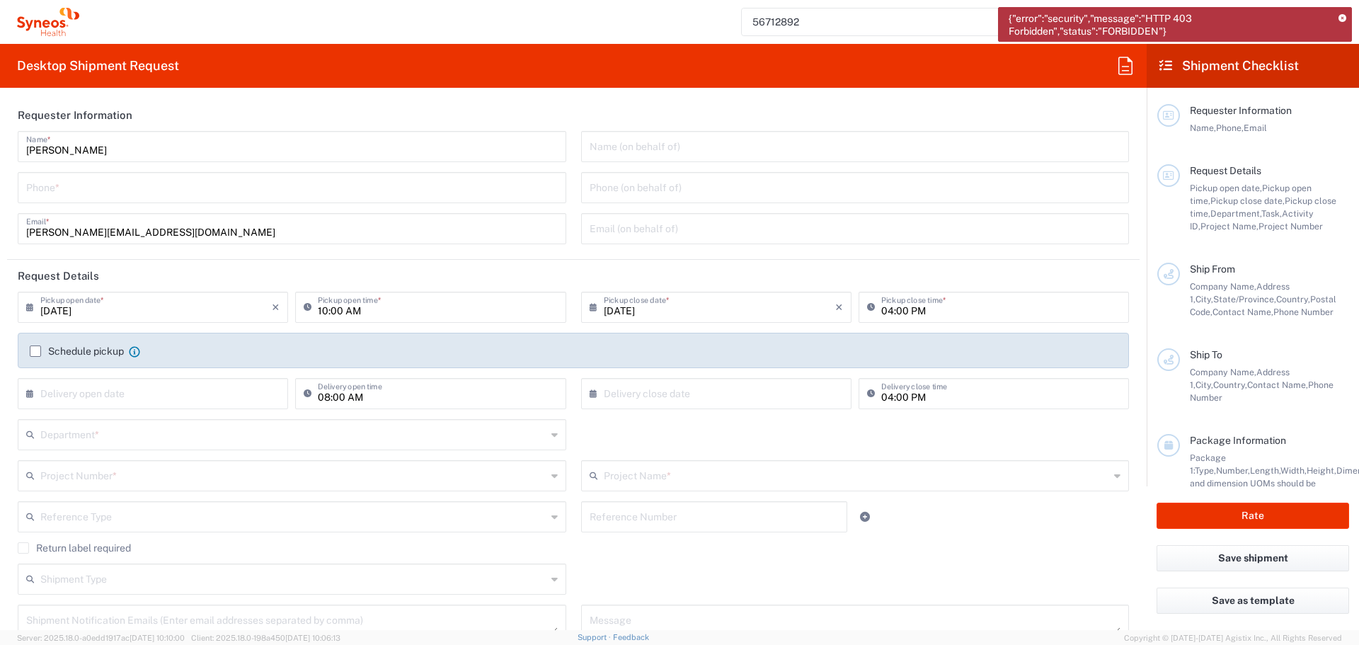
click at [1344, 16] on icon at bounding box center [1343, 19] width 8 height 8
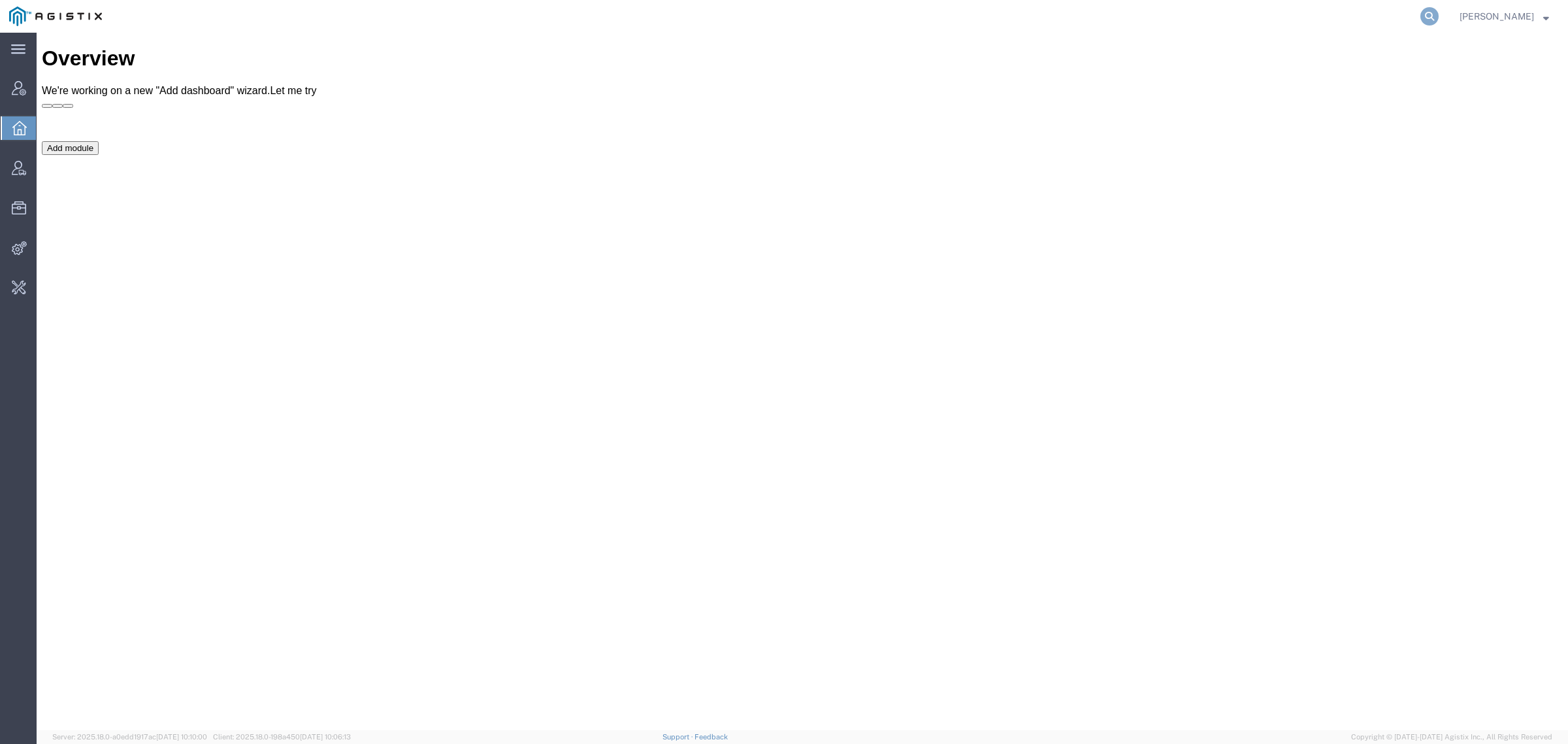
click at [1439, 15] on icon at bounding box center [1430, 17] width 18 height 18
